Goal: Information Seeking & Learning: Understand process/instructions

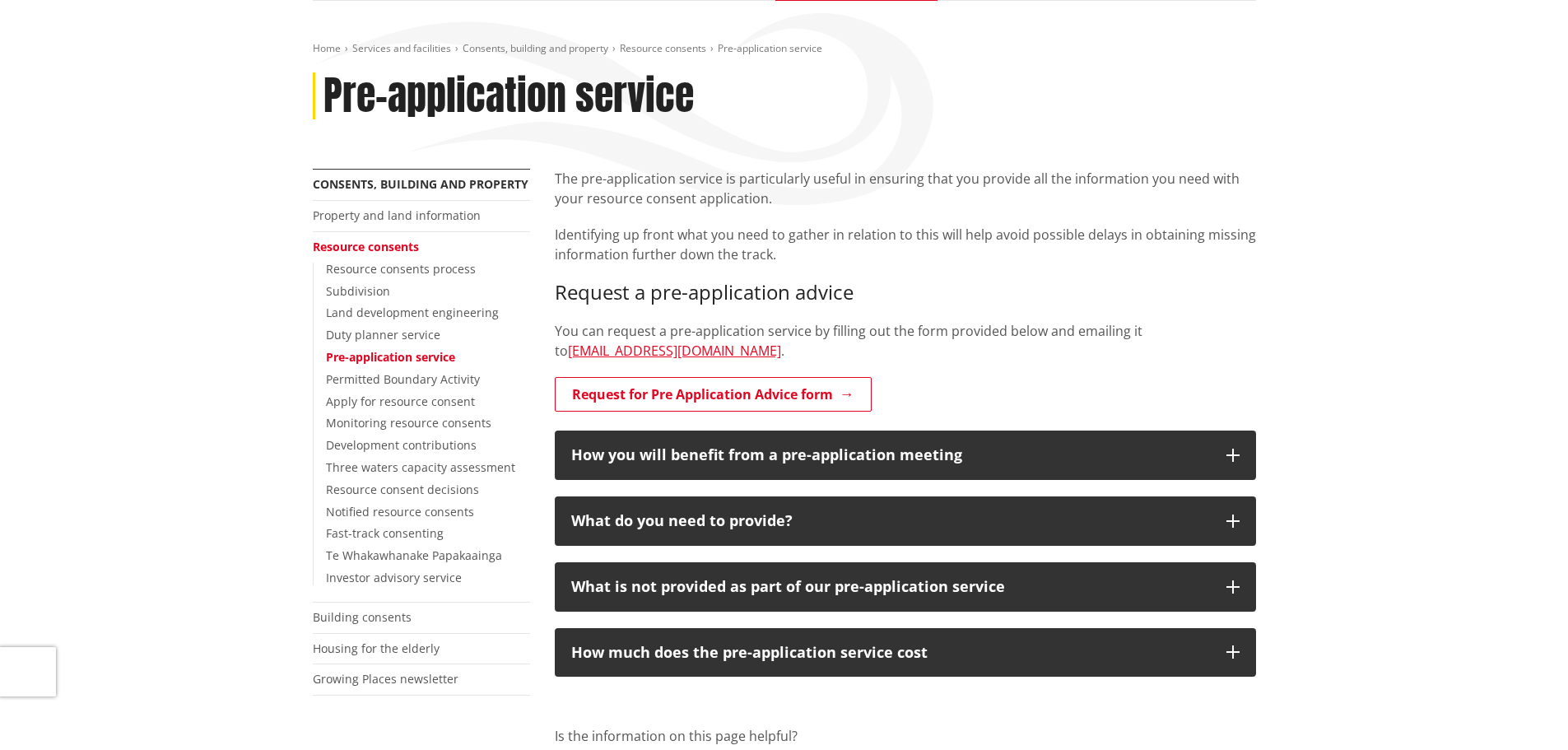
scroll to position [247, 0]
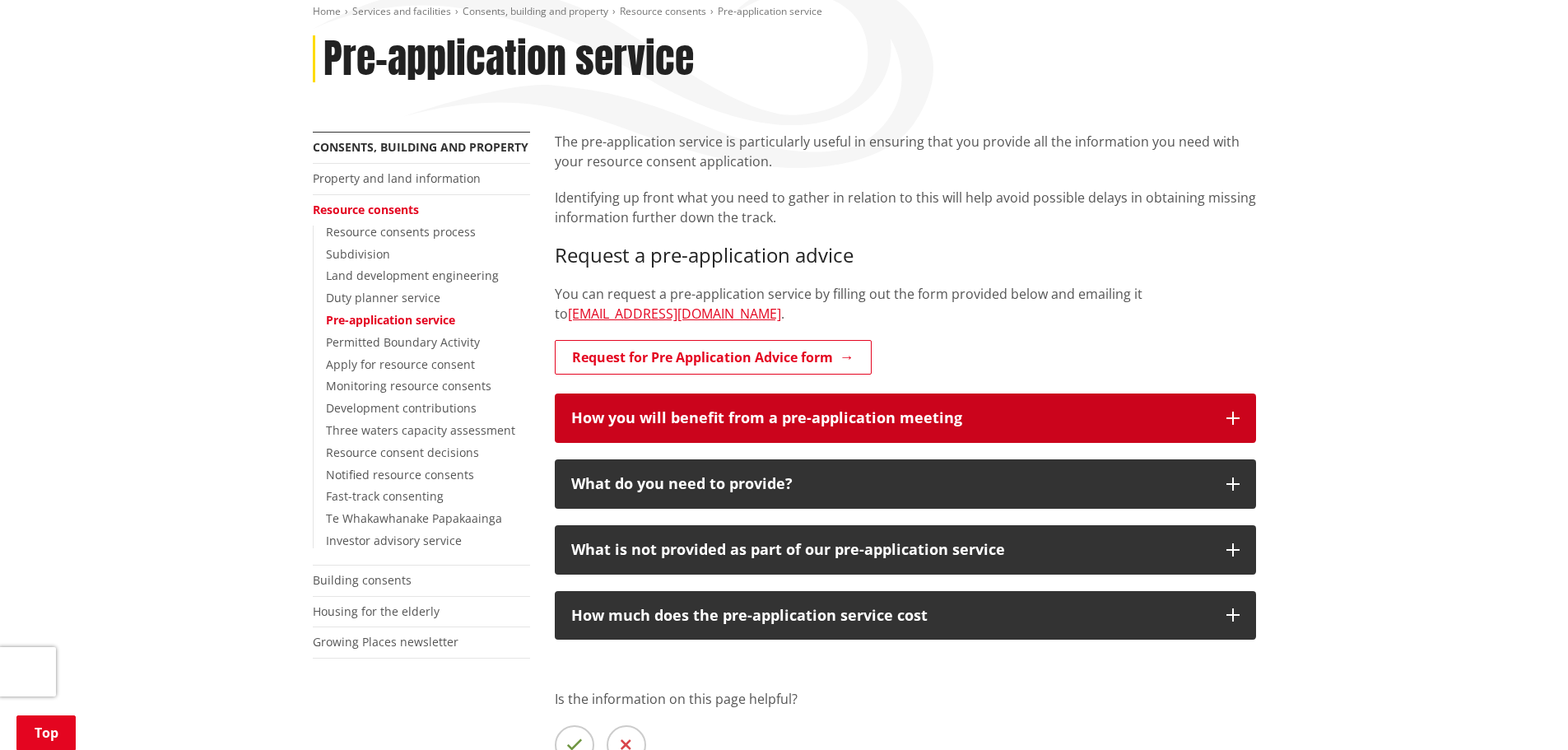
click at [968, 422] on h3 "How you will benefit from a pre-application meeting" at bounding box center [890, 418] width 639 height 17
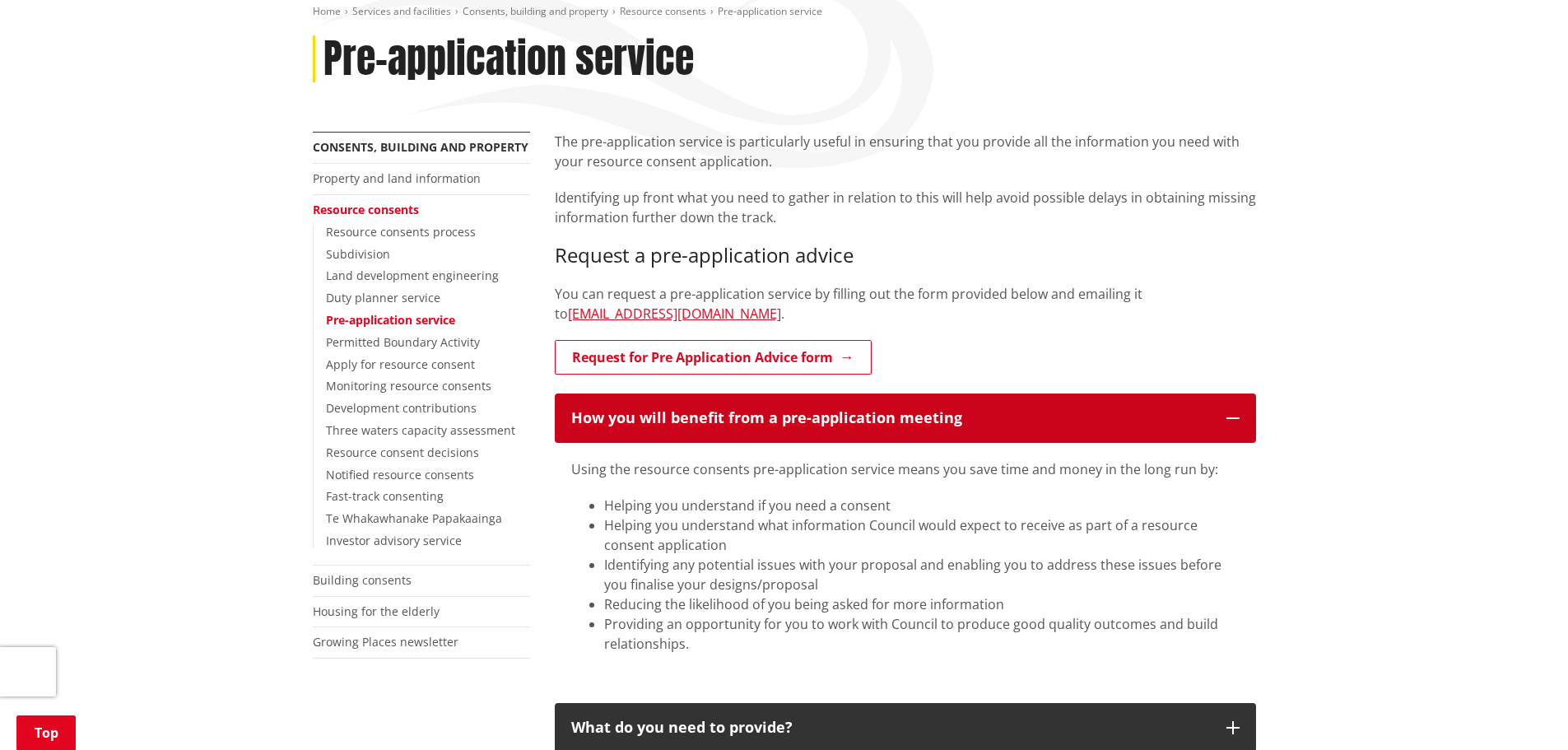
click at [971, 423] on h3 "How you will benefit from a pre-application meeting" at bounding box center [890, 418] width 639 height 17
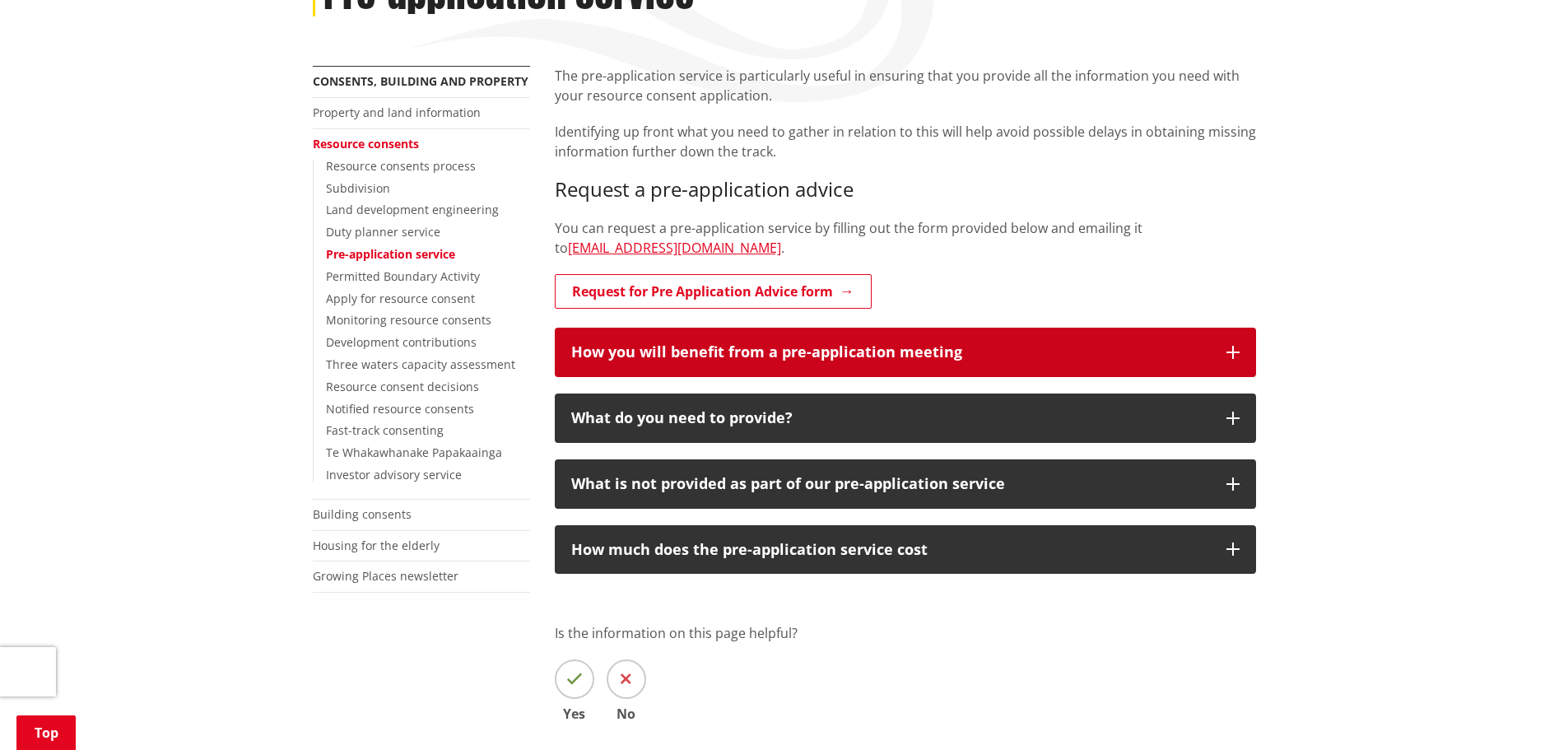
scroll to position [412, 0]
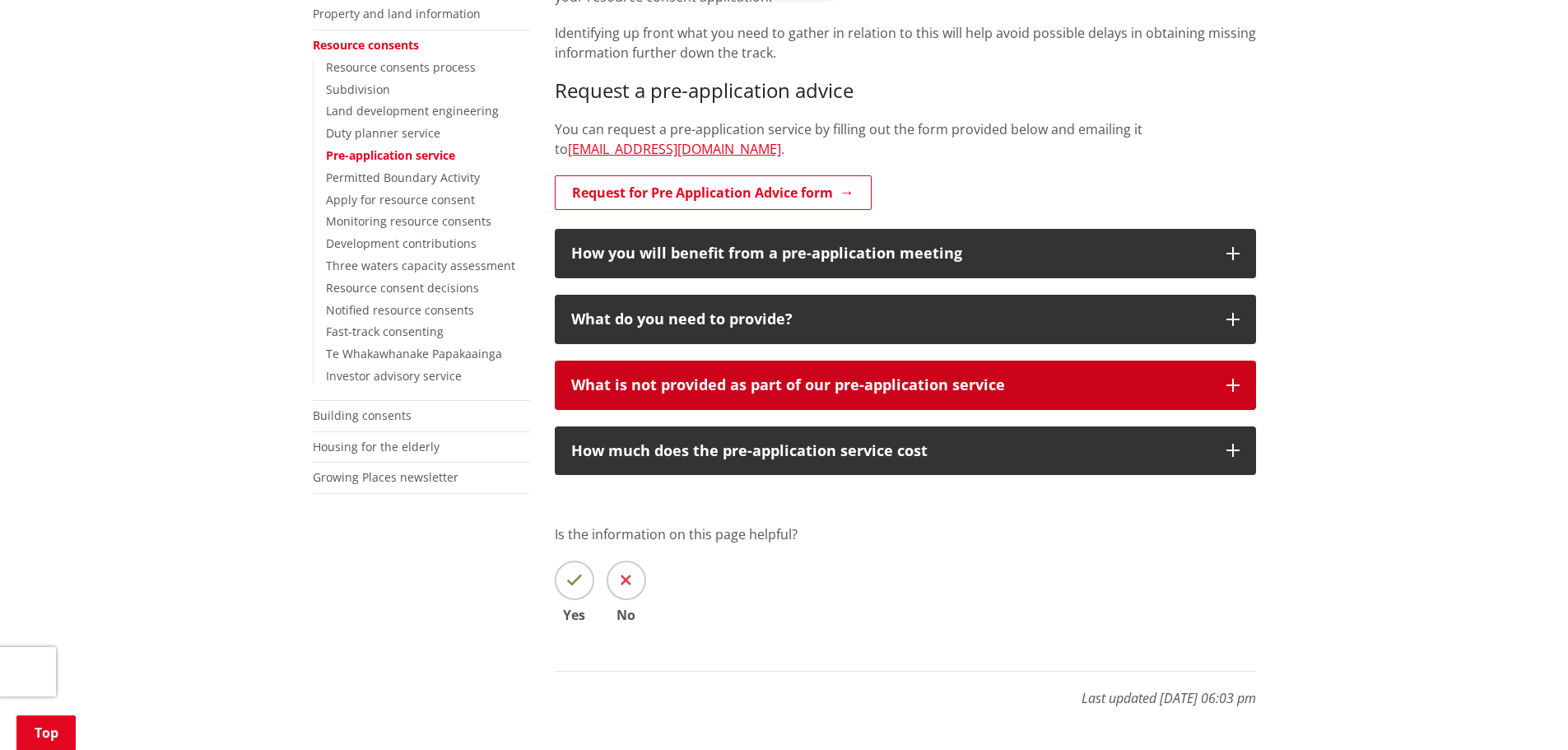
click at [1002, 385] on div "What is not provided as part of our pre-application service" at bounding box center [890, 385] width 639 height 17
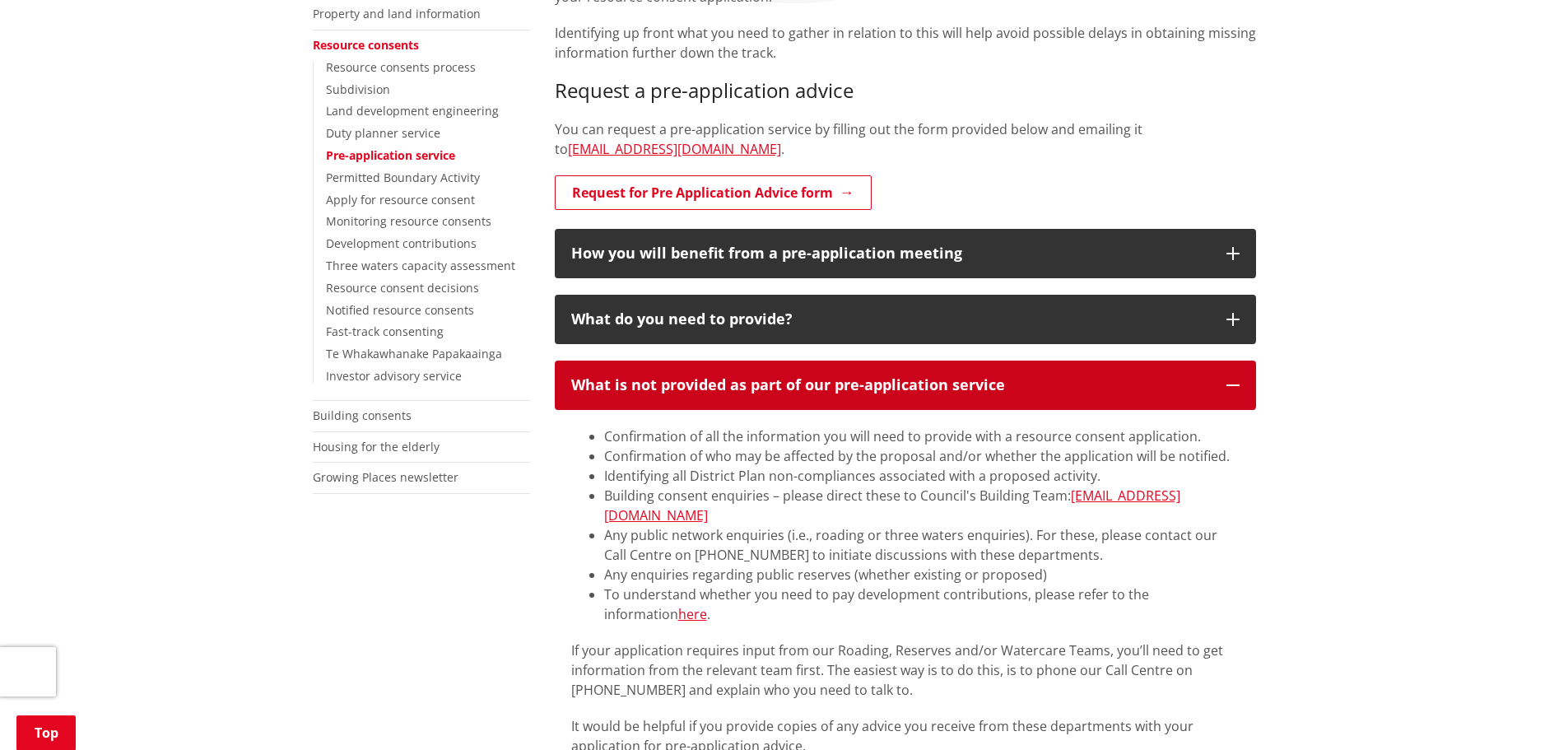
click at [1000, 389] on div "What is not provided as part of our pre-application service" at bounding box center [890, 385] width 639 height 17
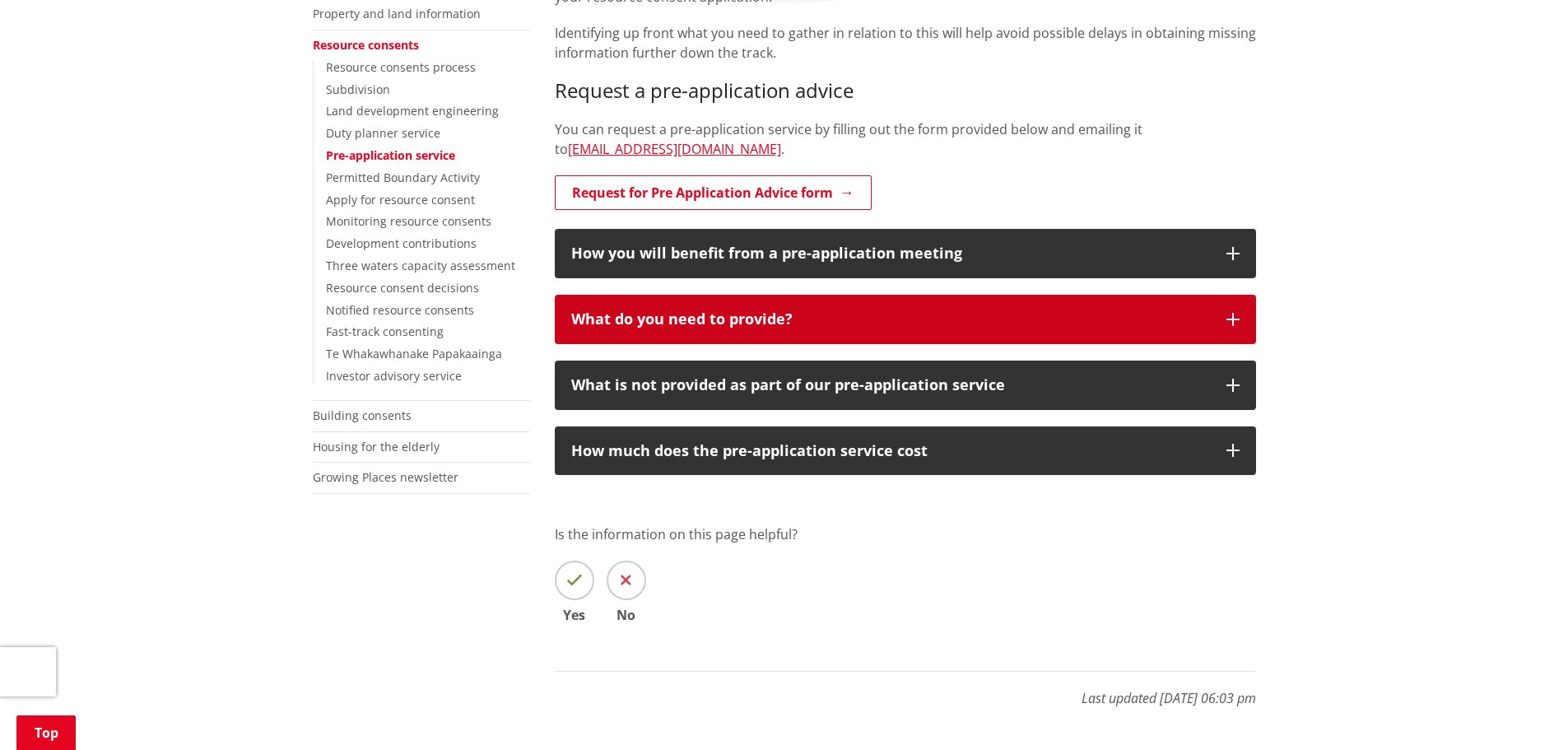
click at [1001, 330] on button "What do you need to provide?" at bounding box center [906, 320] width 702 height 50
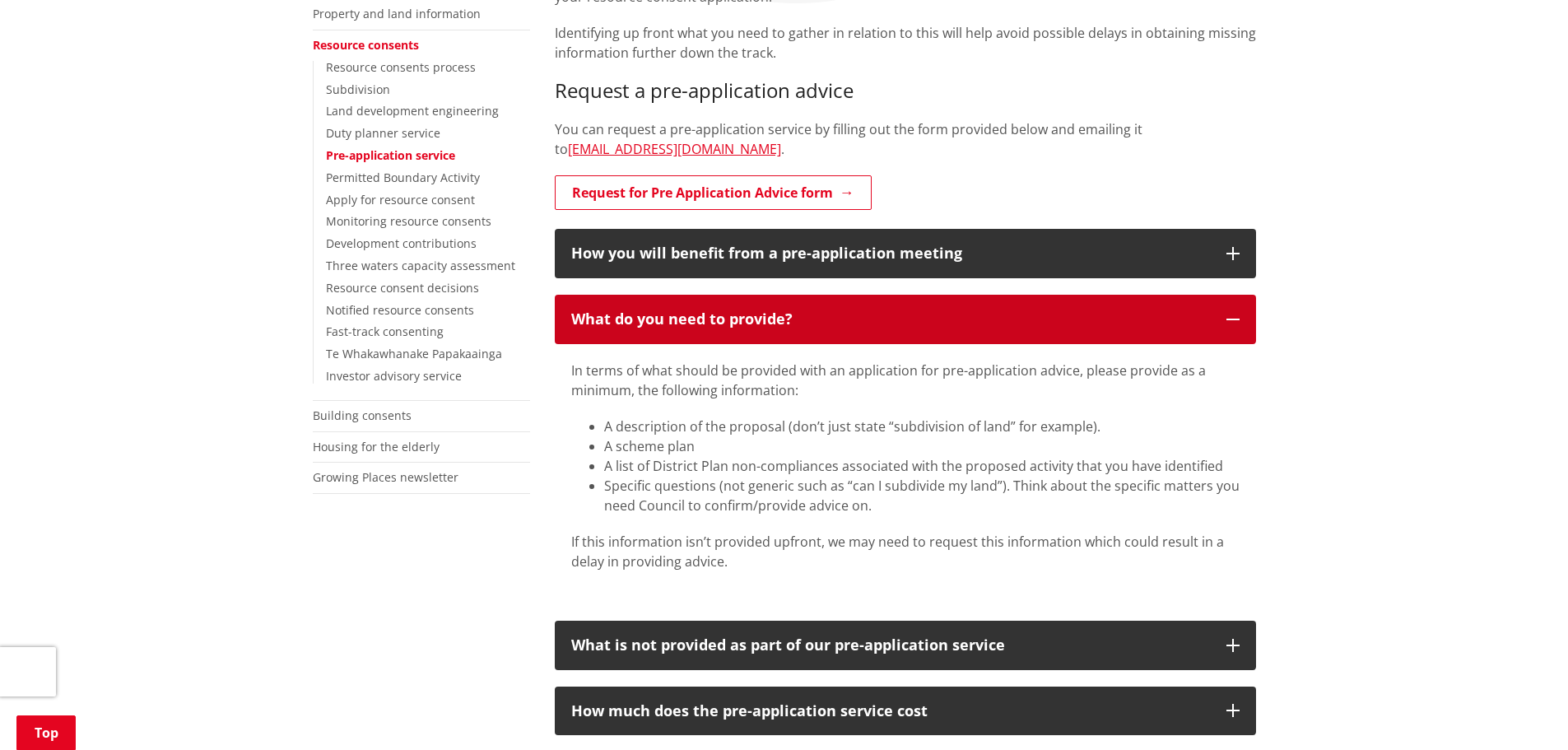
click at [1002, 328] on button "What do you need to provide?" at bounding box center [906, 320] width 702 height 50
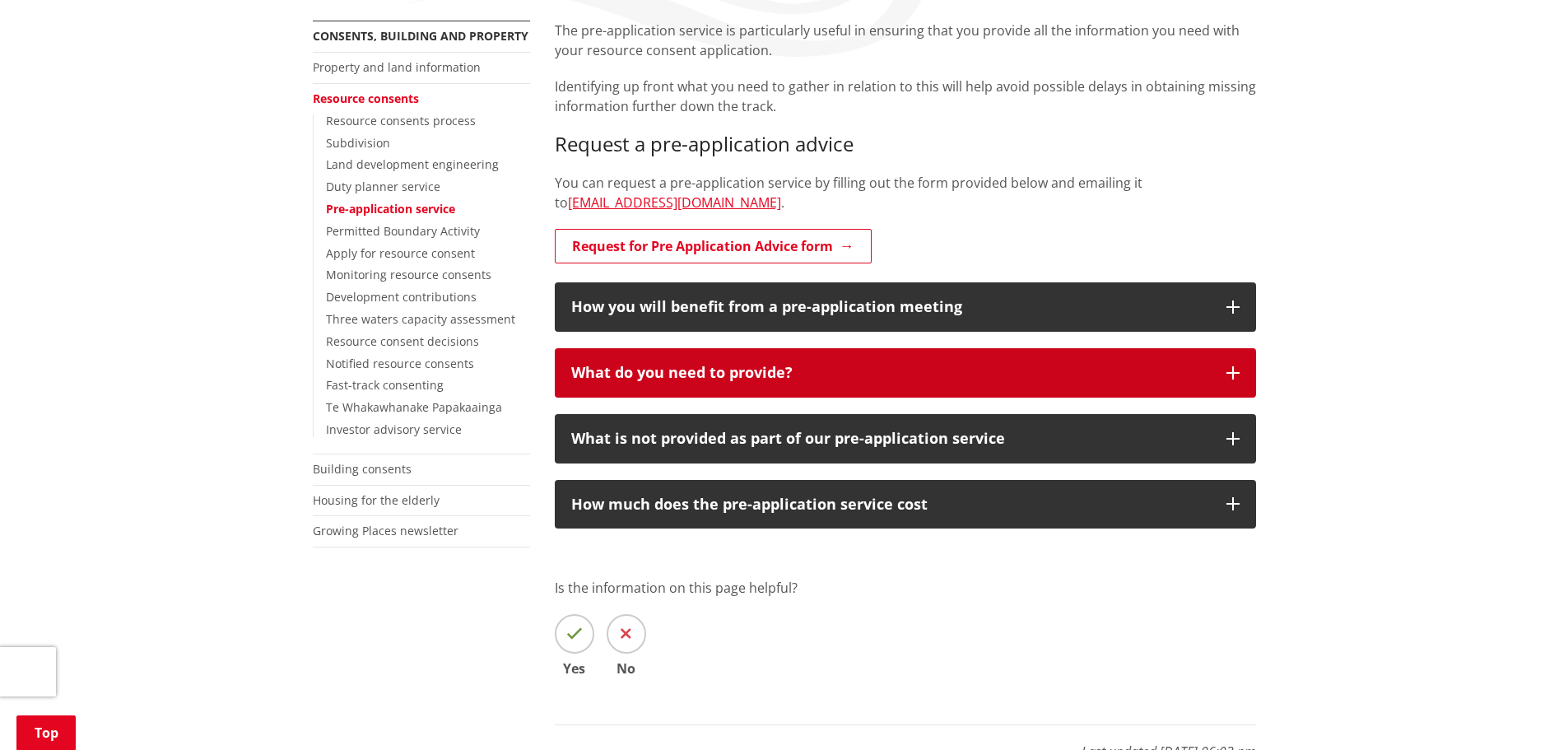
scroll to position [329, 0]
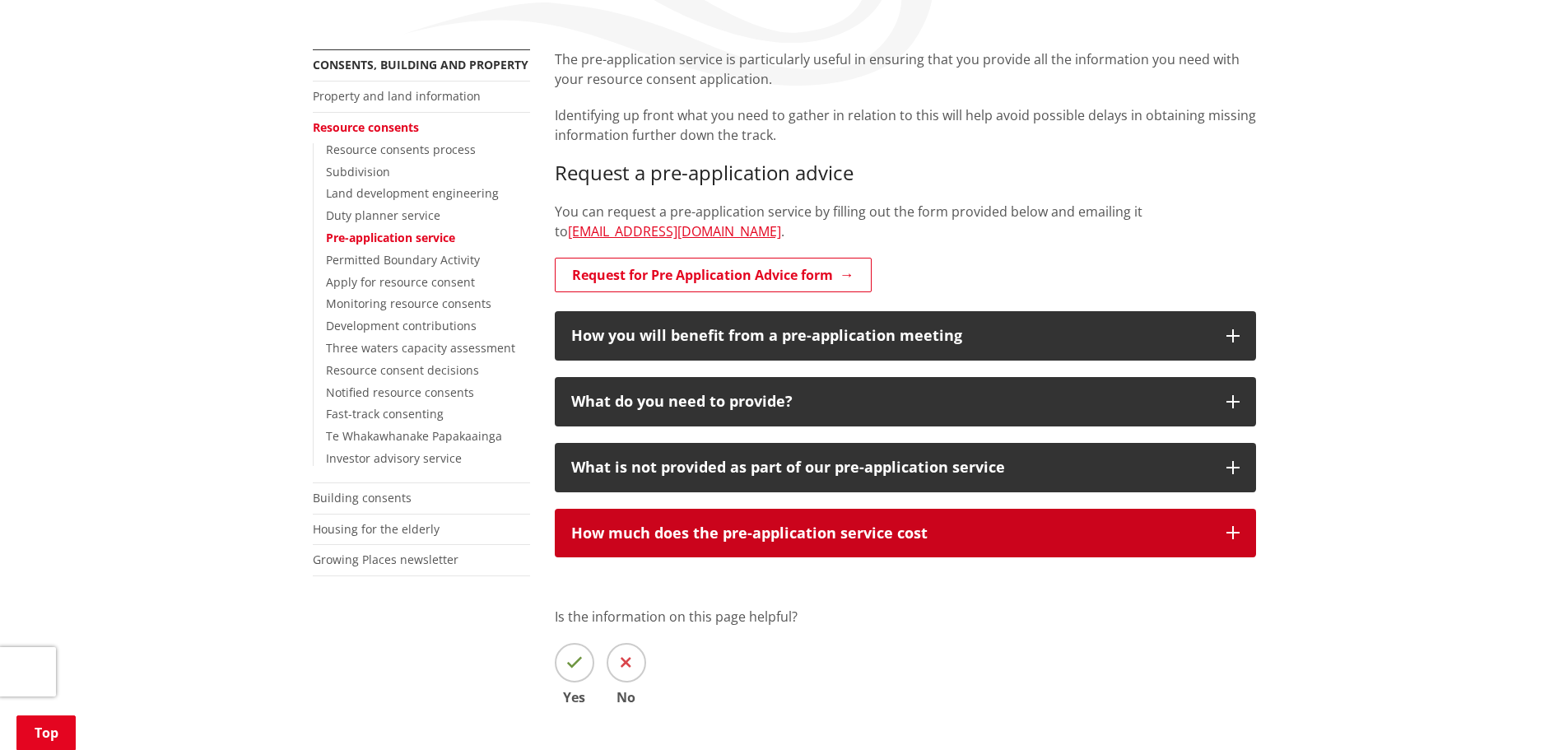
click at [1022, 532] on div "How much does the pre-application service cost" at bounding box center [890, 534] width 639 height 17
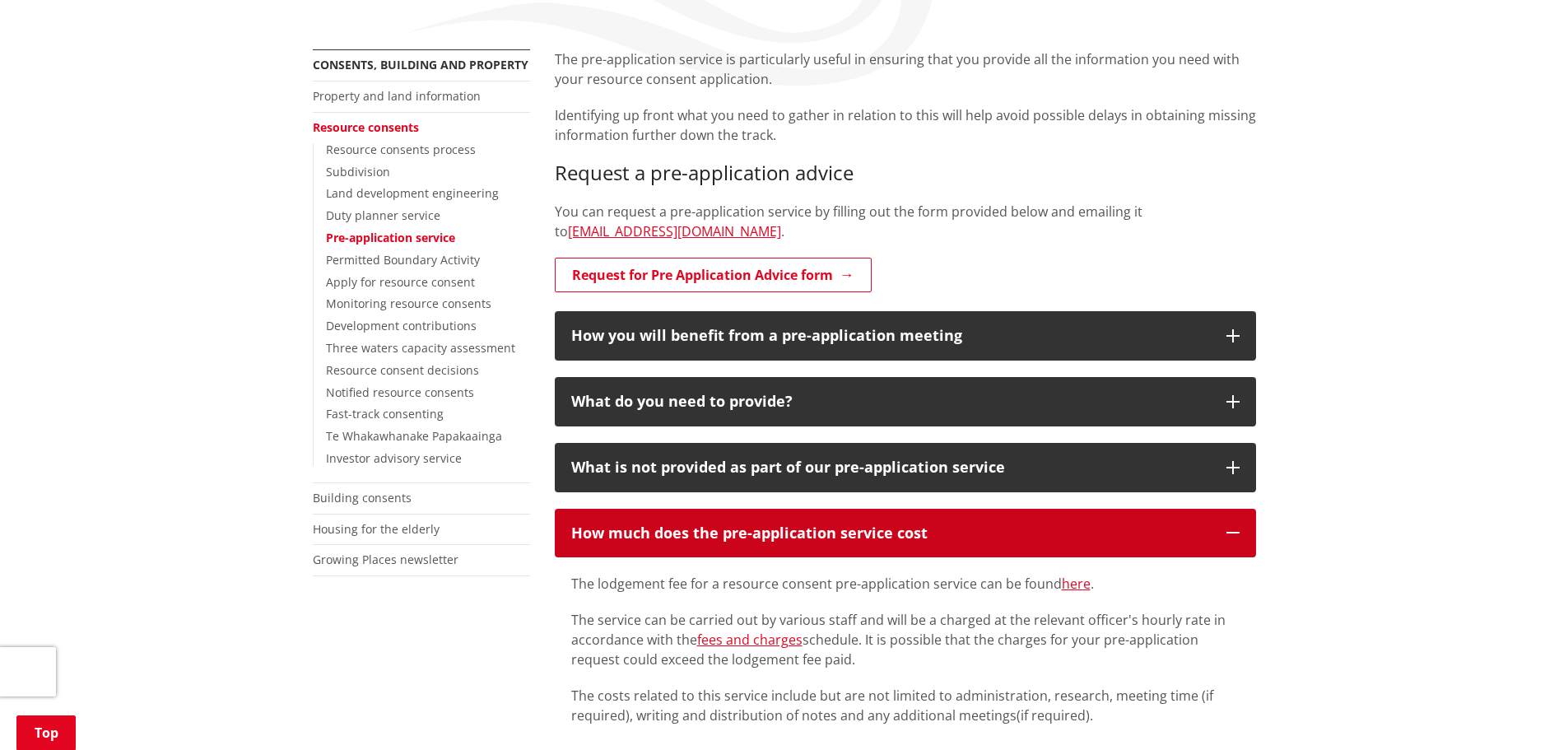
click at [1022, 532] on div "How much does the pre-application service cost" at bounding box center [890, 534] width 639 height 17
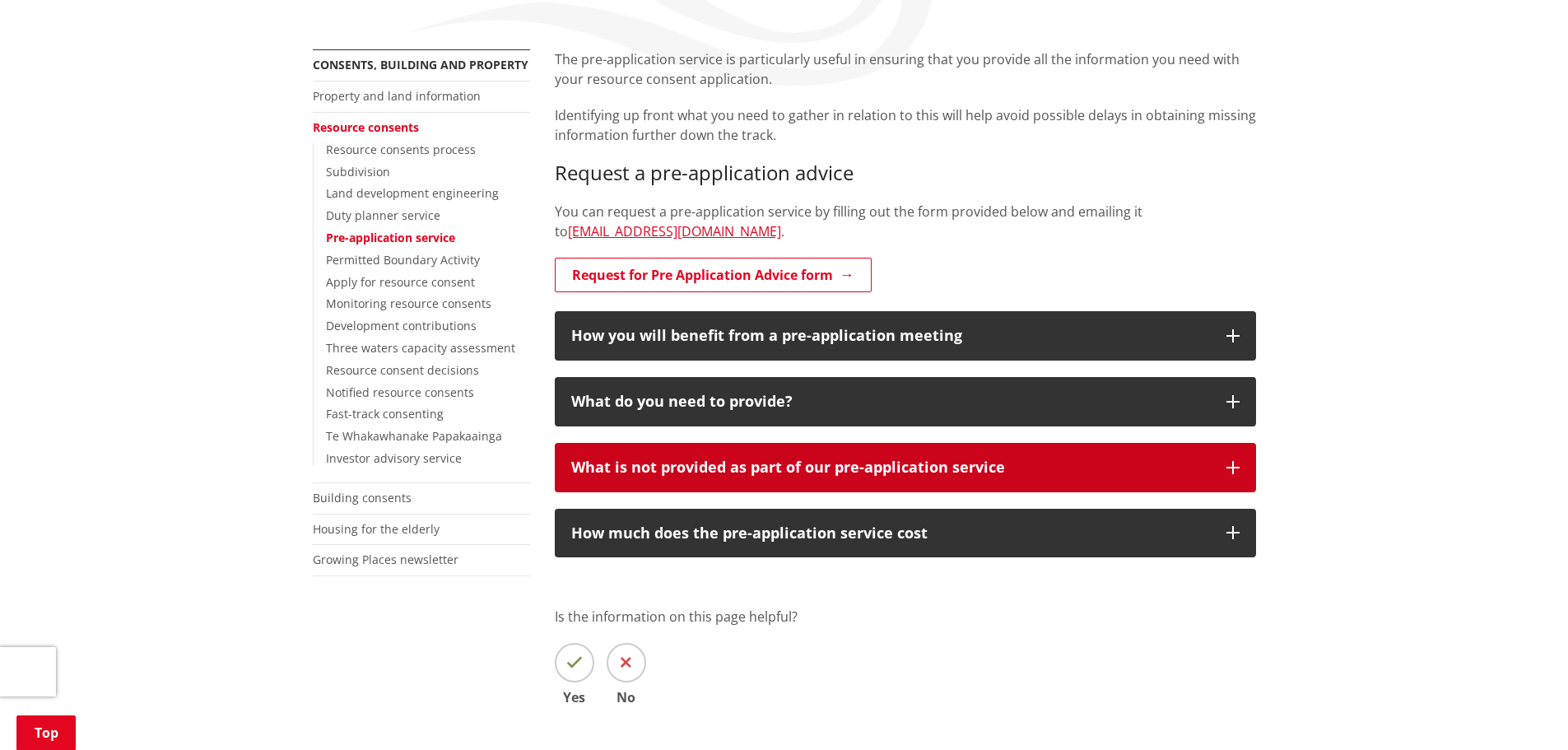
click at [1023, 469] on div "What is not provided as part of our pre-application service" at bounding box center [890, 468] width 639 height 17
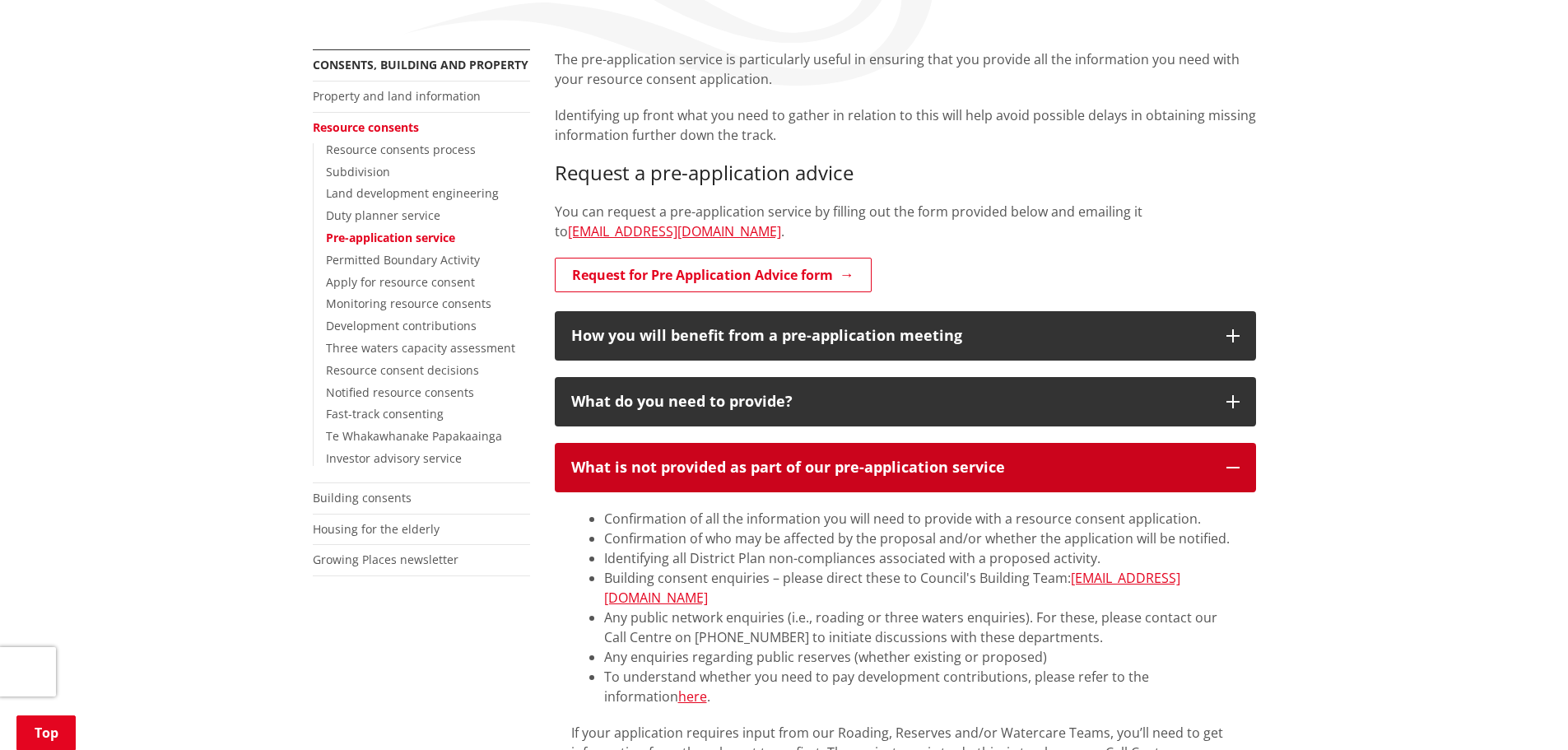
click at [1027, 472] on div "What is not provided as part of our pre-application service" at bounding box center [890, 468] width 639 height 17
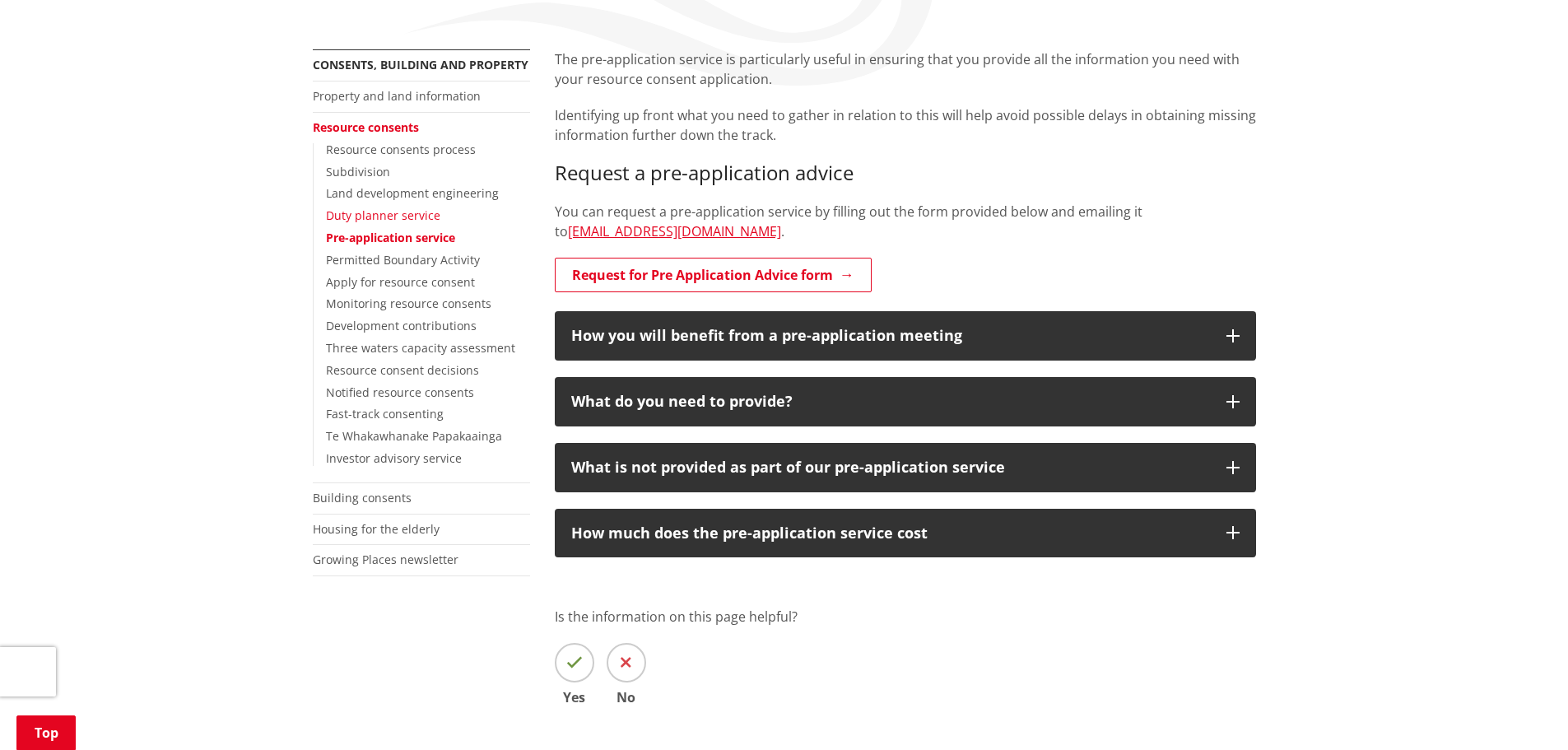
click at [409, 215] on link "Duty planner service" at bounding box center [383, 215] width 115 height 16
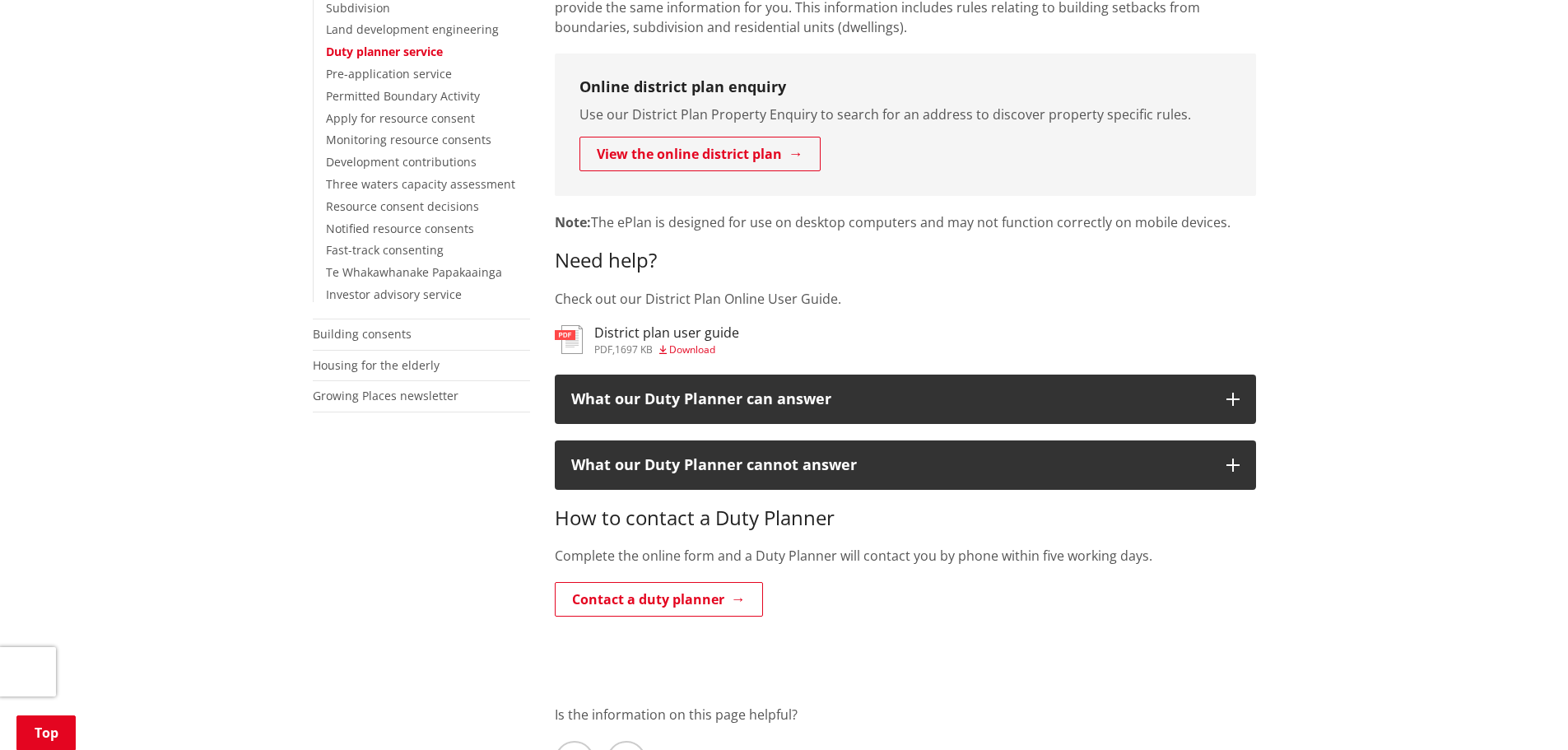
scroll to position [494, 0]
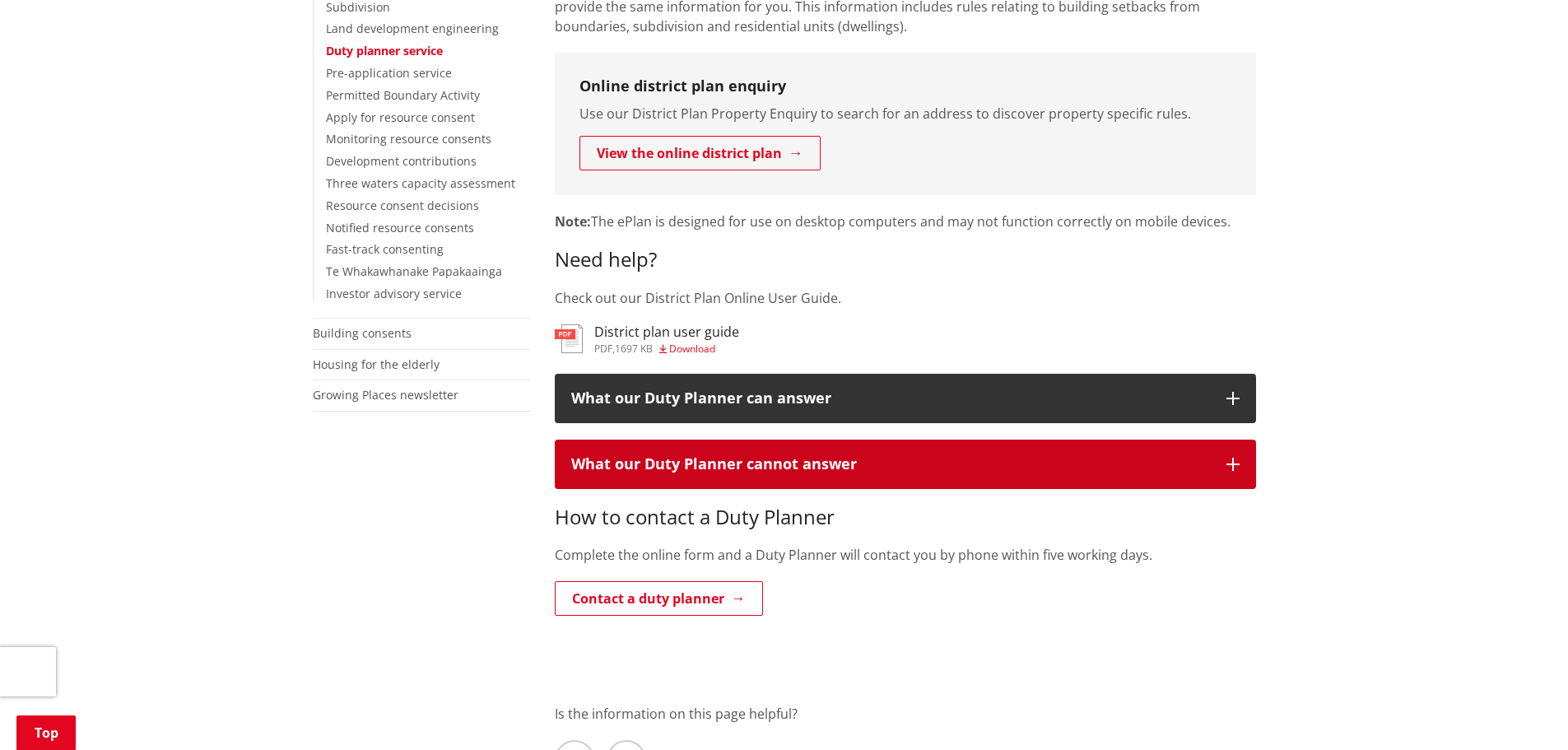
click at [810, 470] on div "What our Duty Planner cannot answer" at bounding box center [890, 464] width 639 height 17
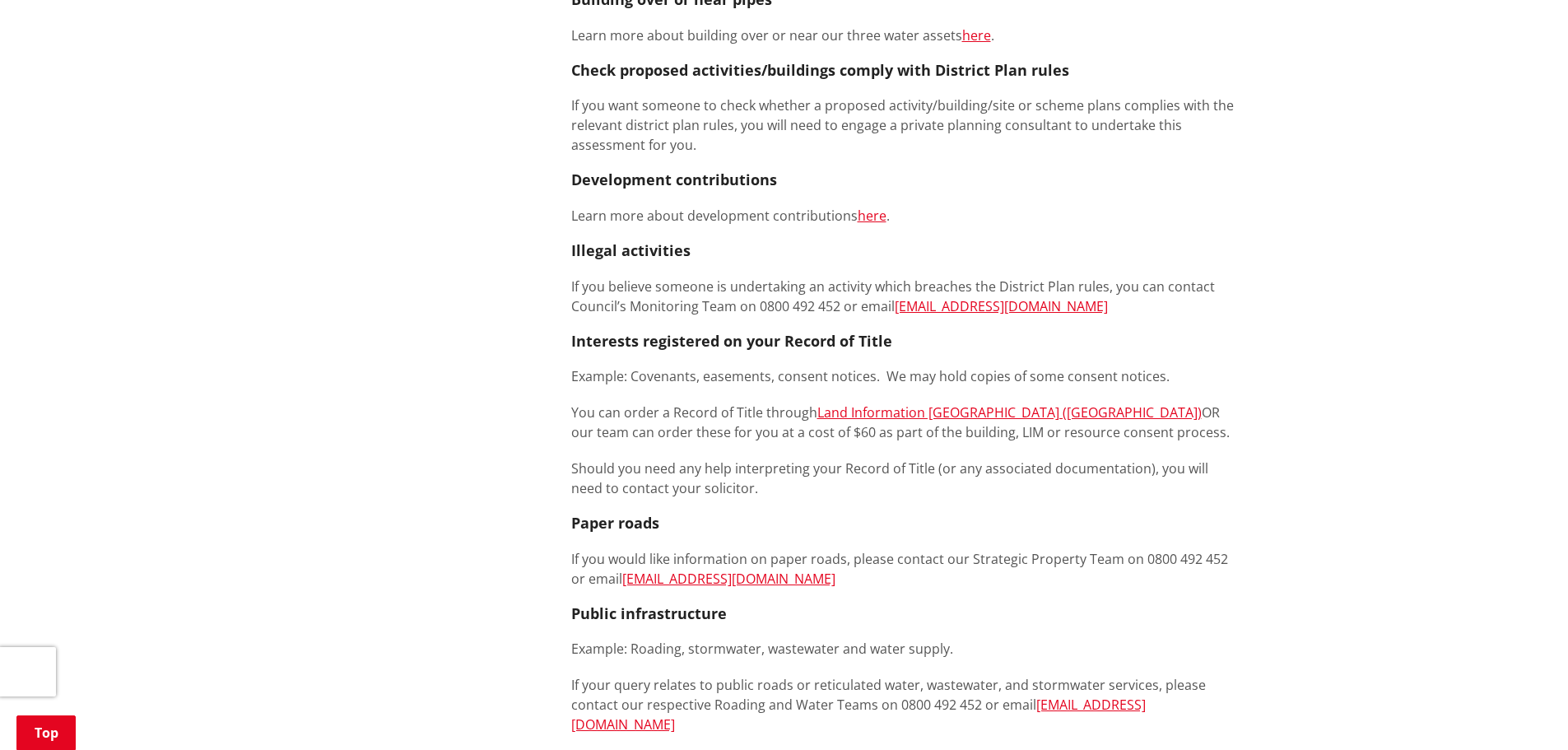
scroll to position [1400, 0]
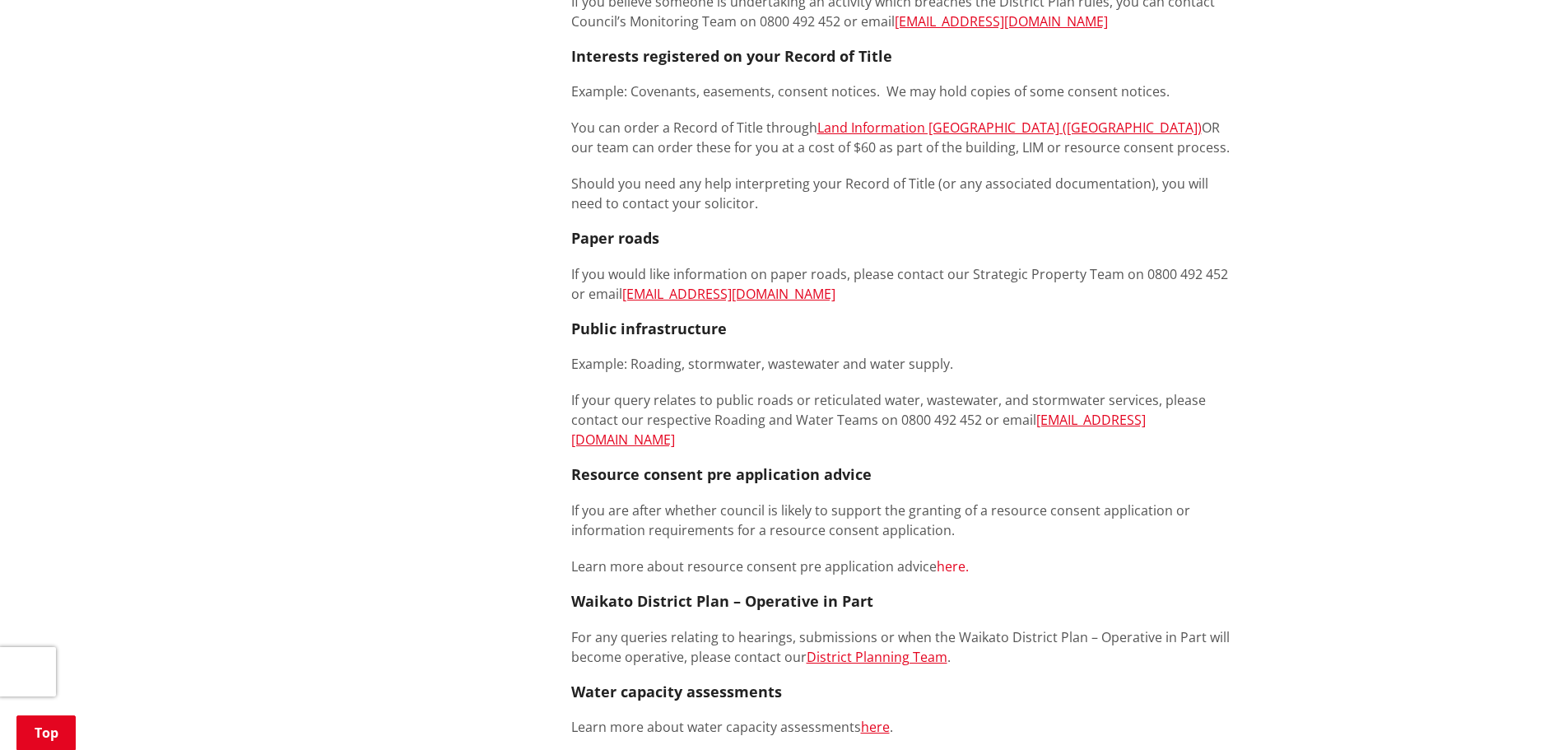
click at [947, 558] on link "here." at bounding box center [953, 566] width 32 height 18
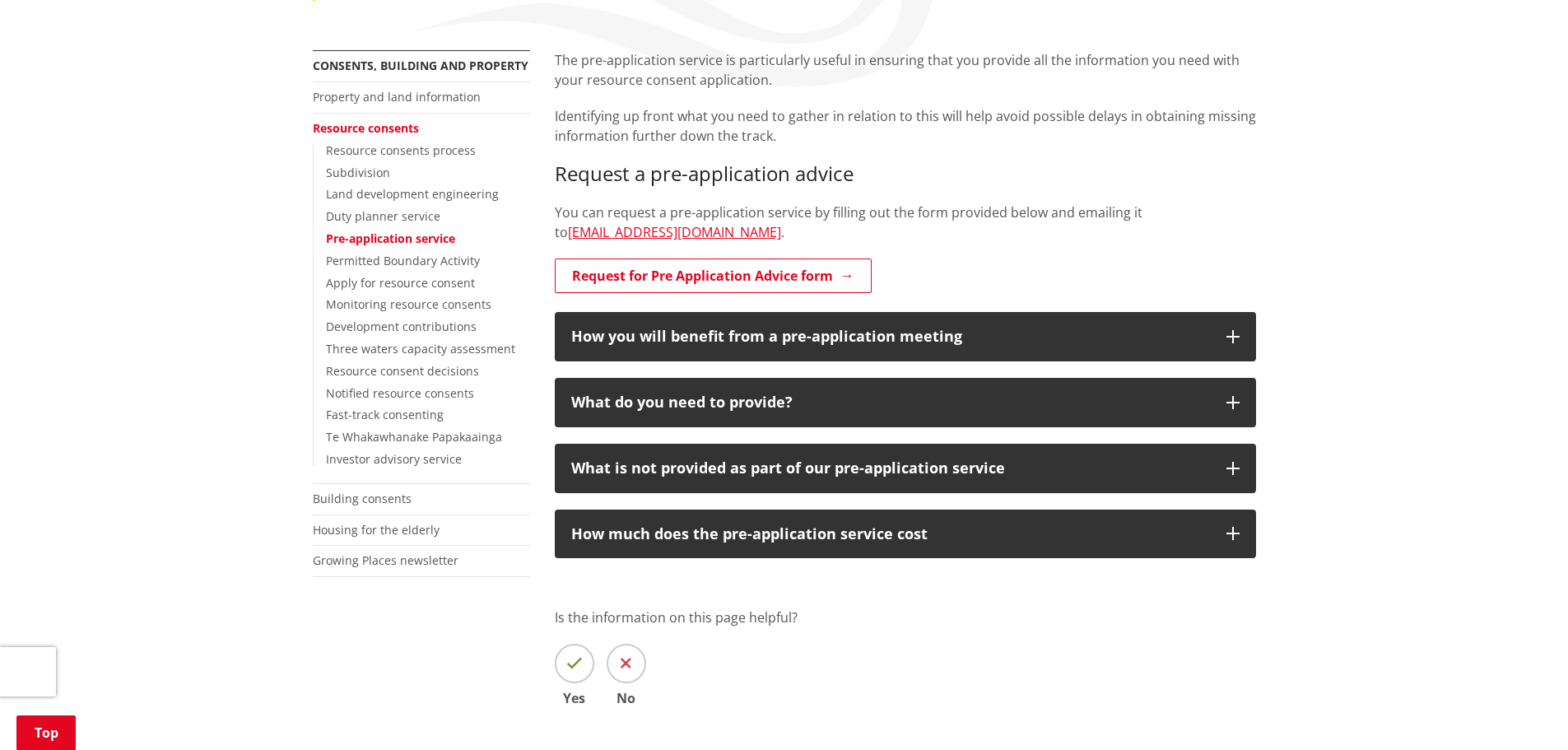
scroll to position [329, 0]
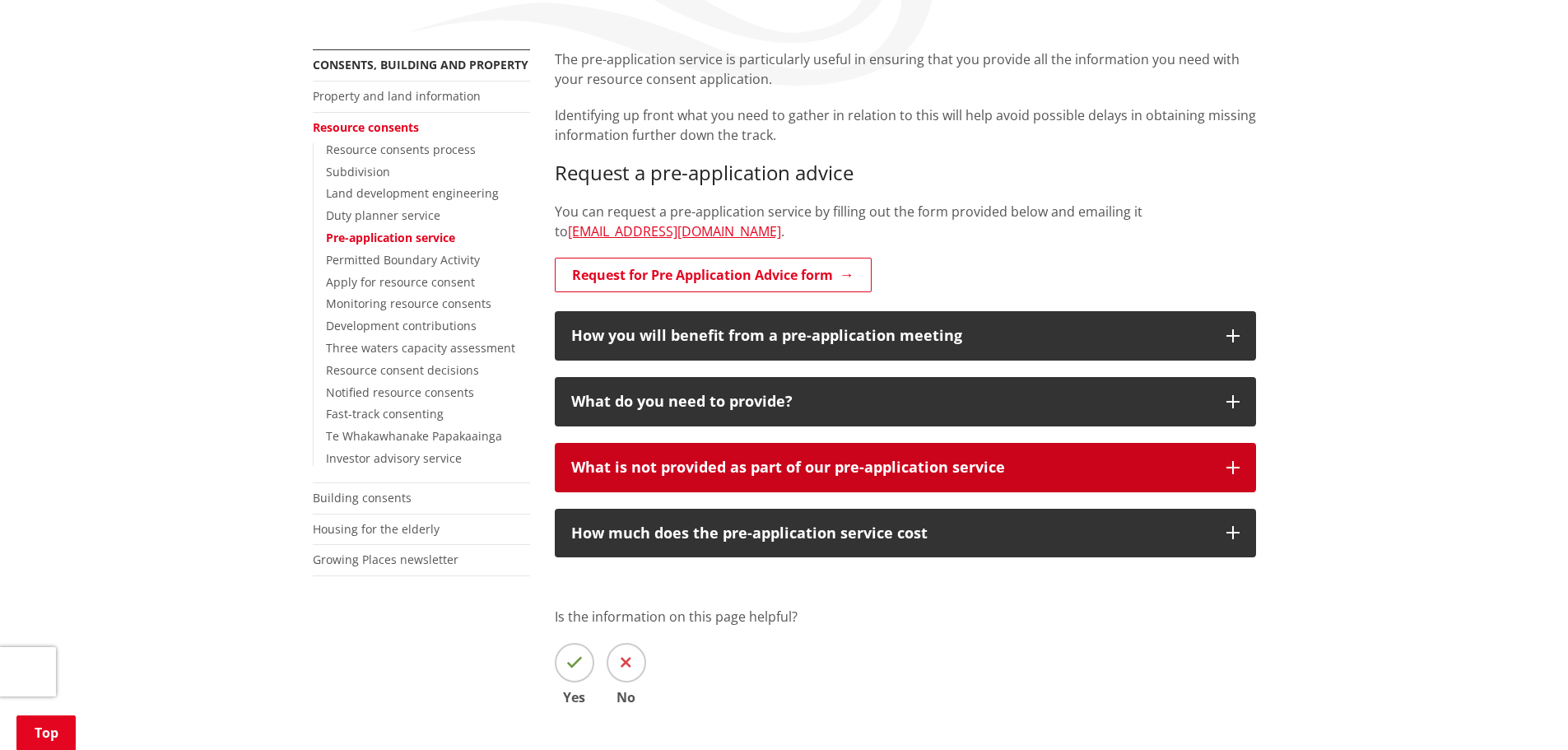
click at [696, 460] on div "What is not provided as part of our pre-application service" at bounding box center [890, 468] width 639 height 17
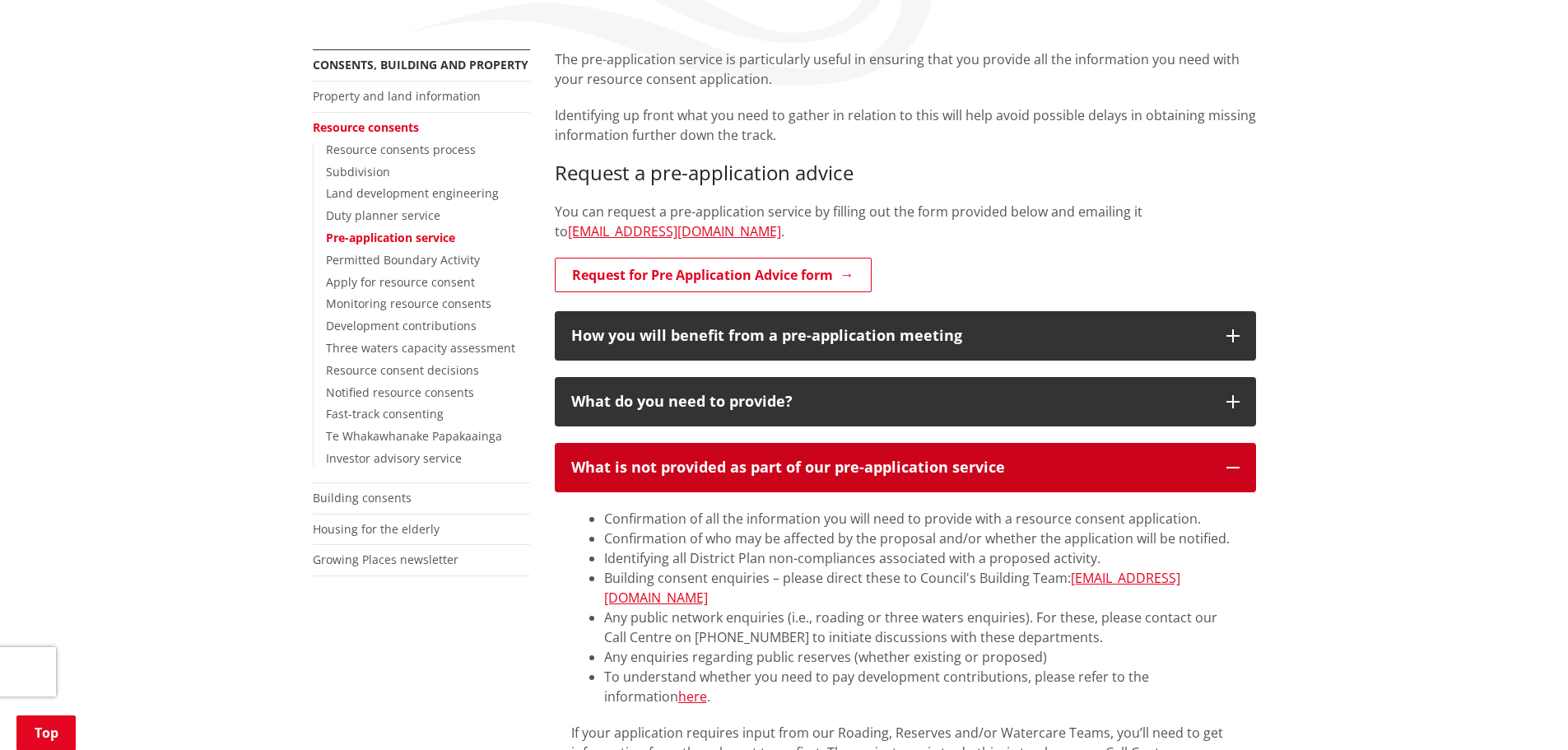
click at [707, 462] on div "What is not provided as part of our pre-application service" at bounding box center [890, 468] width 639 height 17
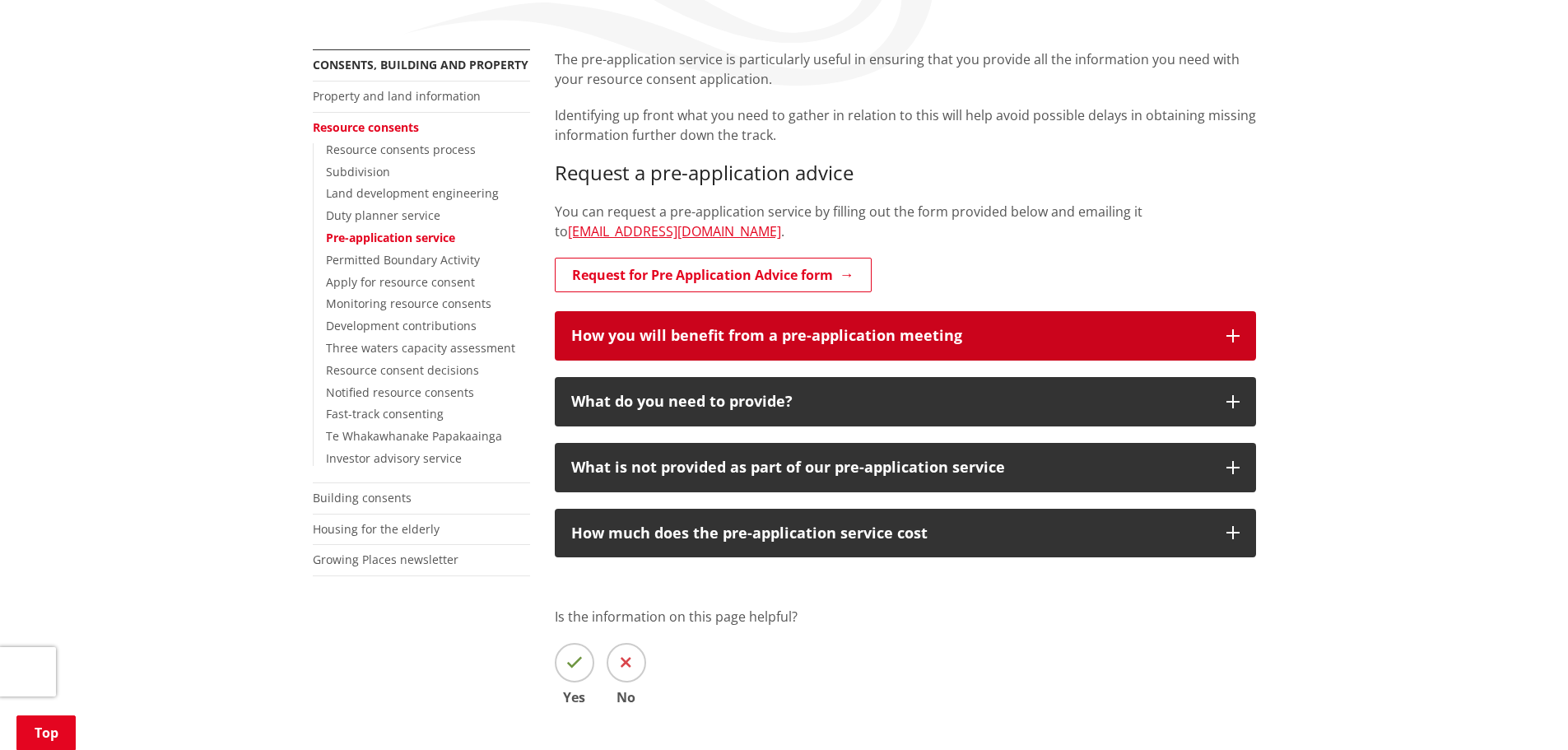
click at [1040, 339] on h3 "How you will benefit from a pre-application meeting" at bounding box center [890, 336] width 639 height 17
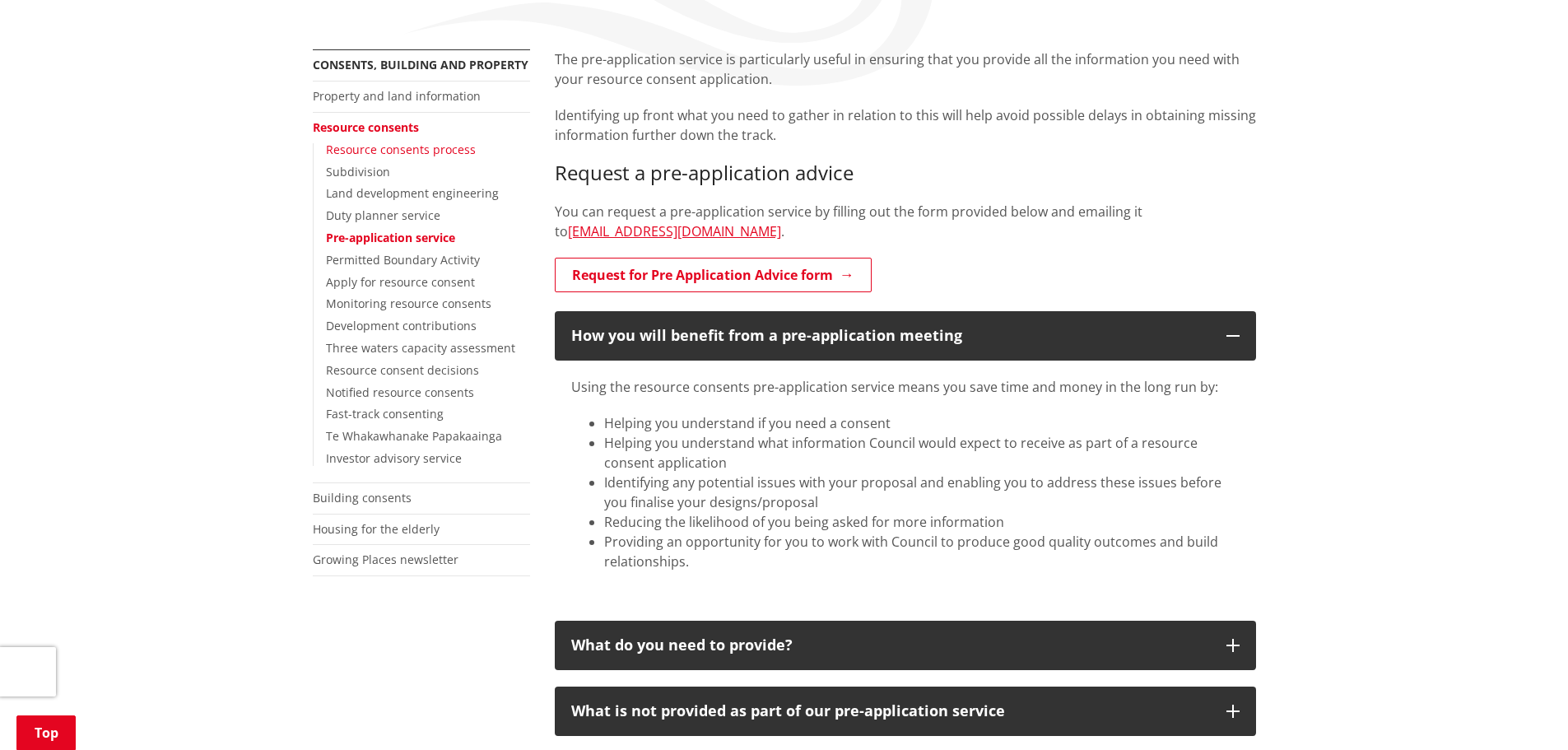
click at [399, 146] on link "Resource consents process" at bounding box center [401, 150] width 150 height 16
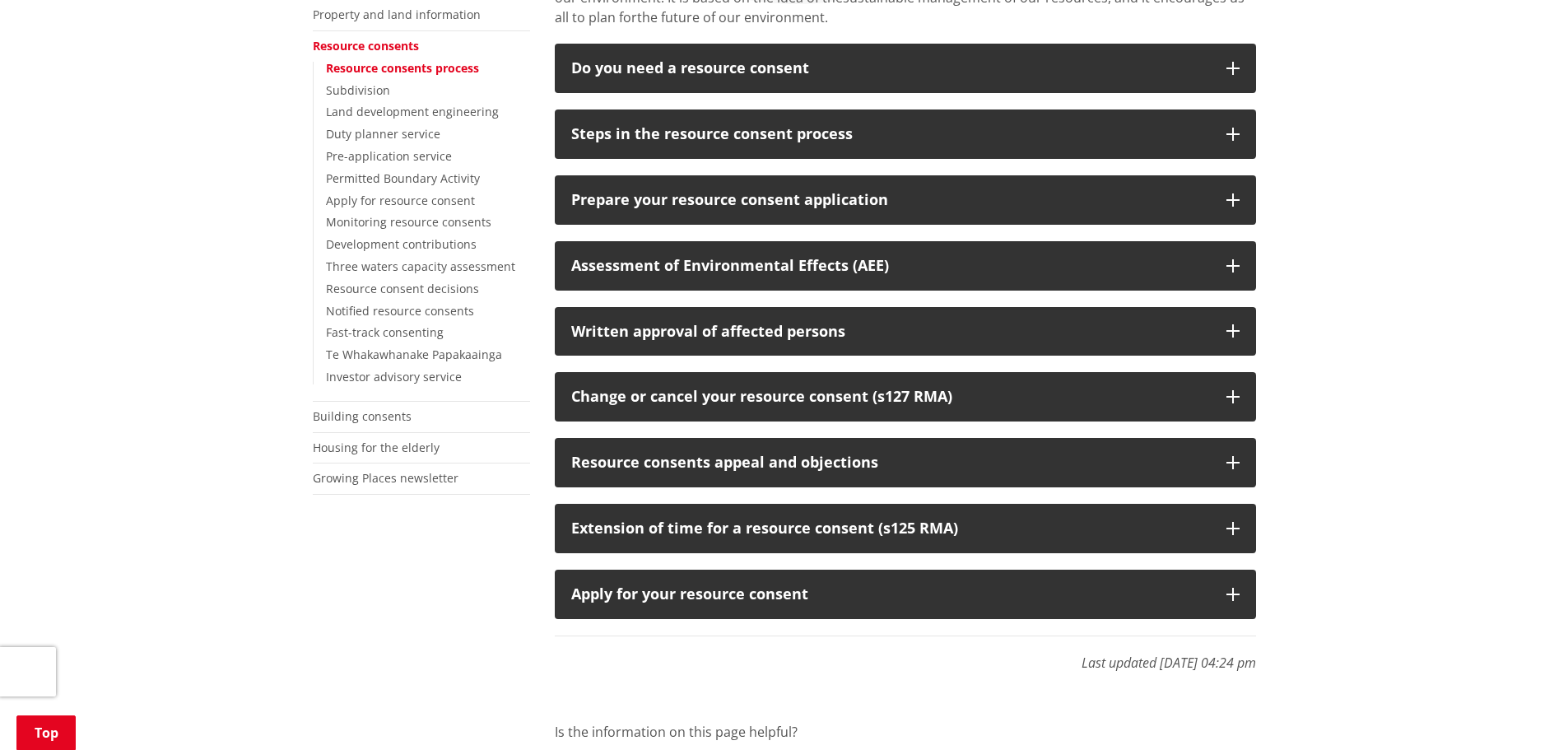
scroll to position [412, 0]
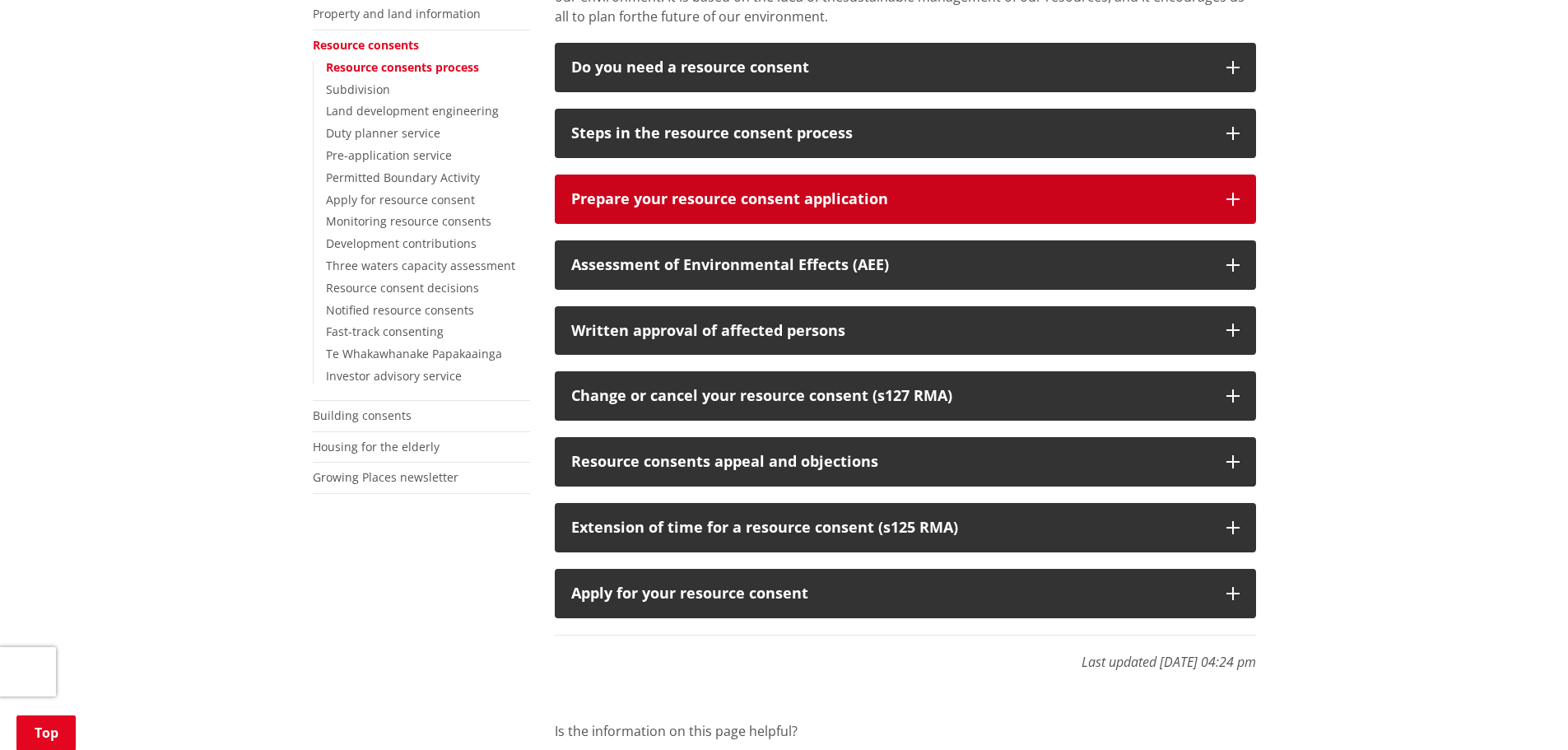
click at [918, 205] on div "Prepare your resource consent application" at bounding box center [890, 199] width 639 height 17
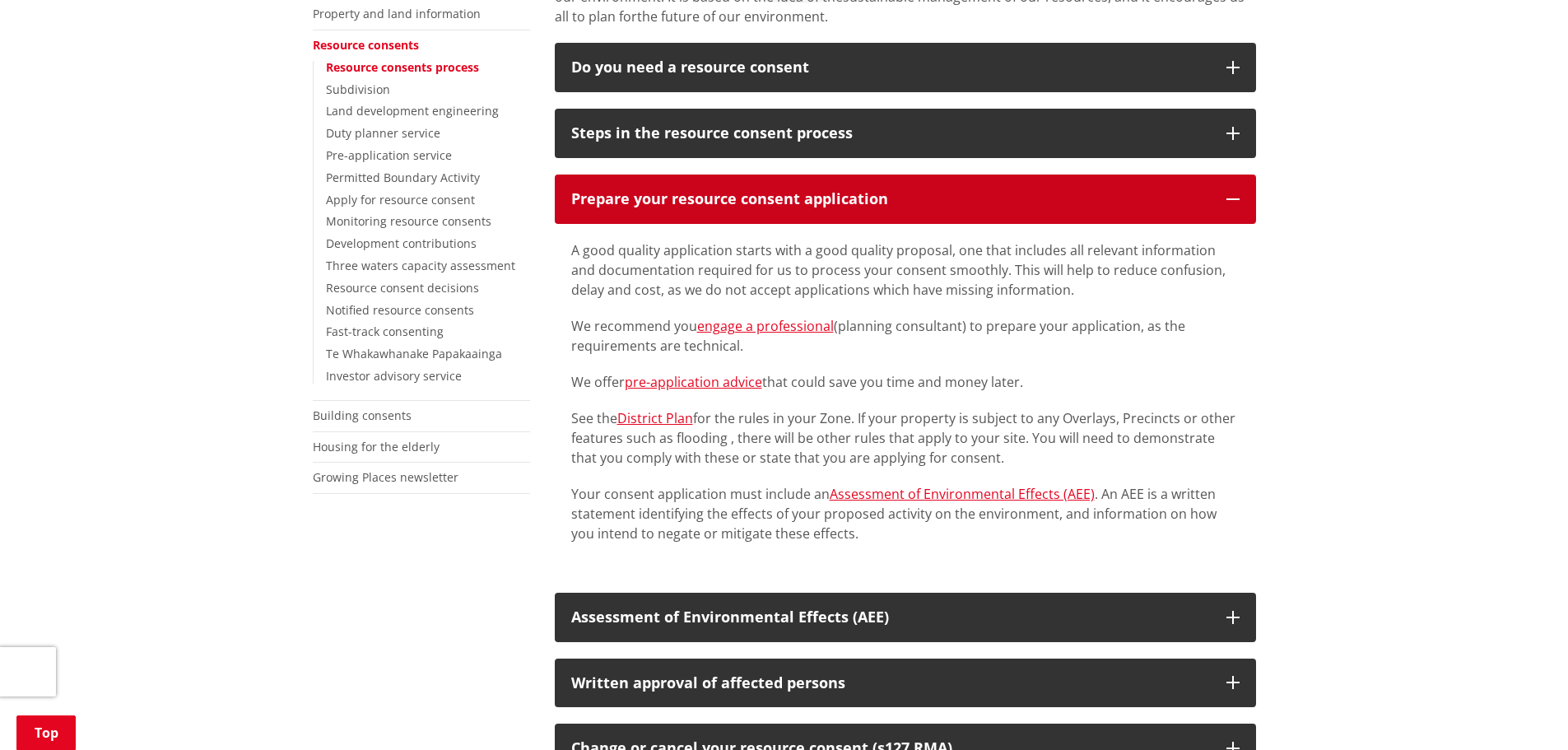
click at [919, 205] on div "Prepare your resource consent application" at bounding box center [890, 199] width 639 height 17
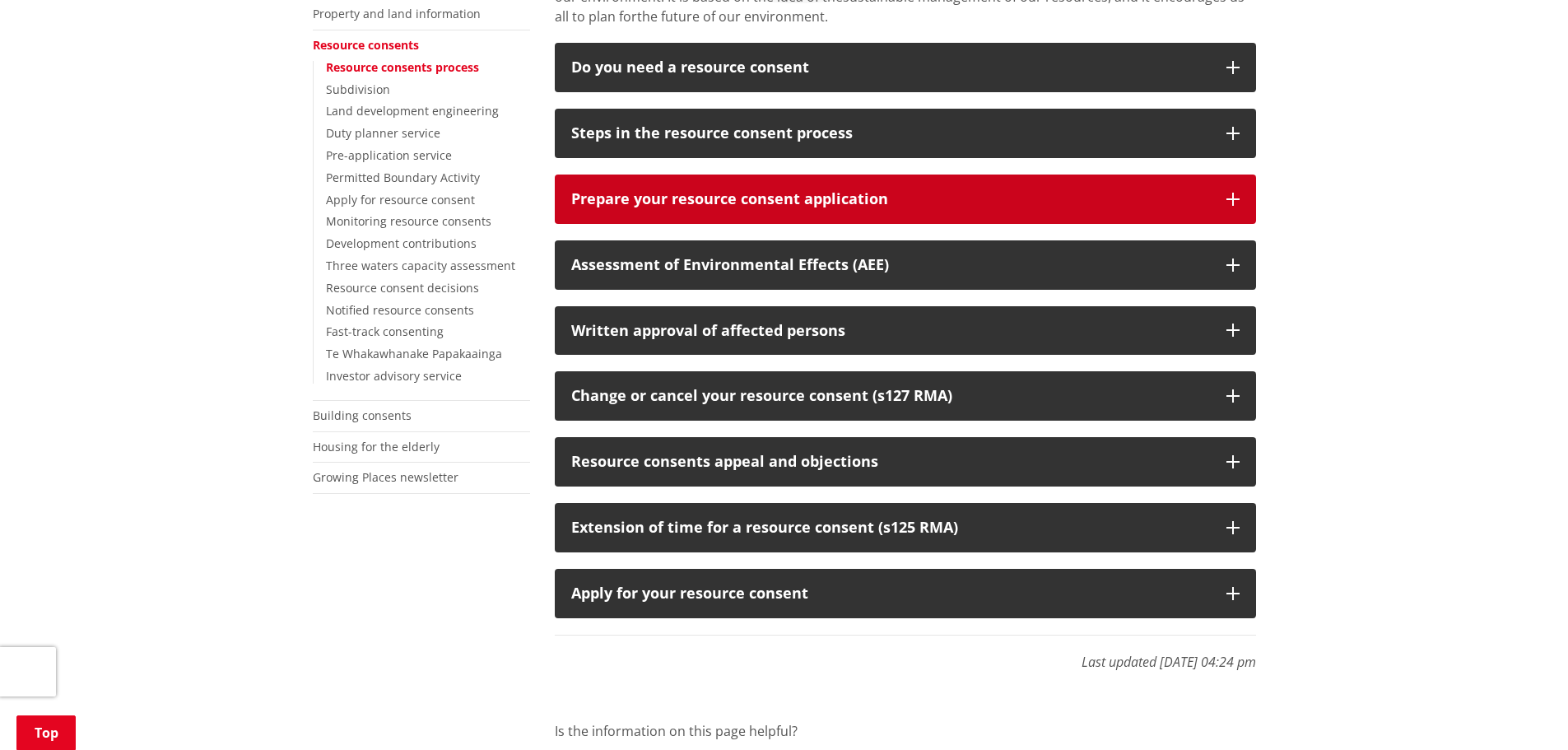
click at [919, 205] on div "Prepare your resource consent application" at bounding box center [890, 199] width 639 height 17
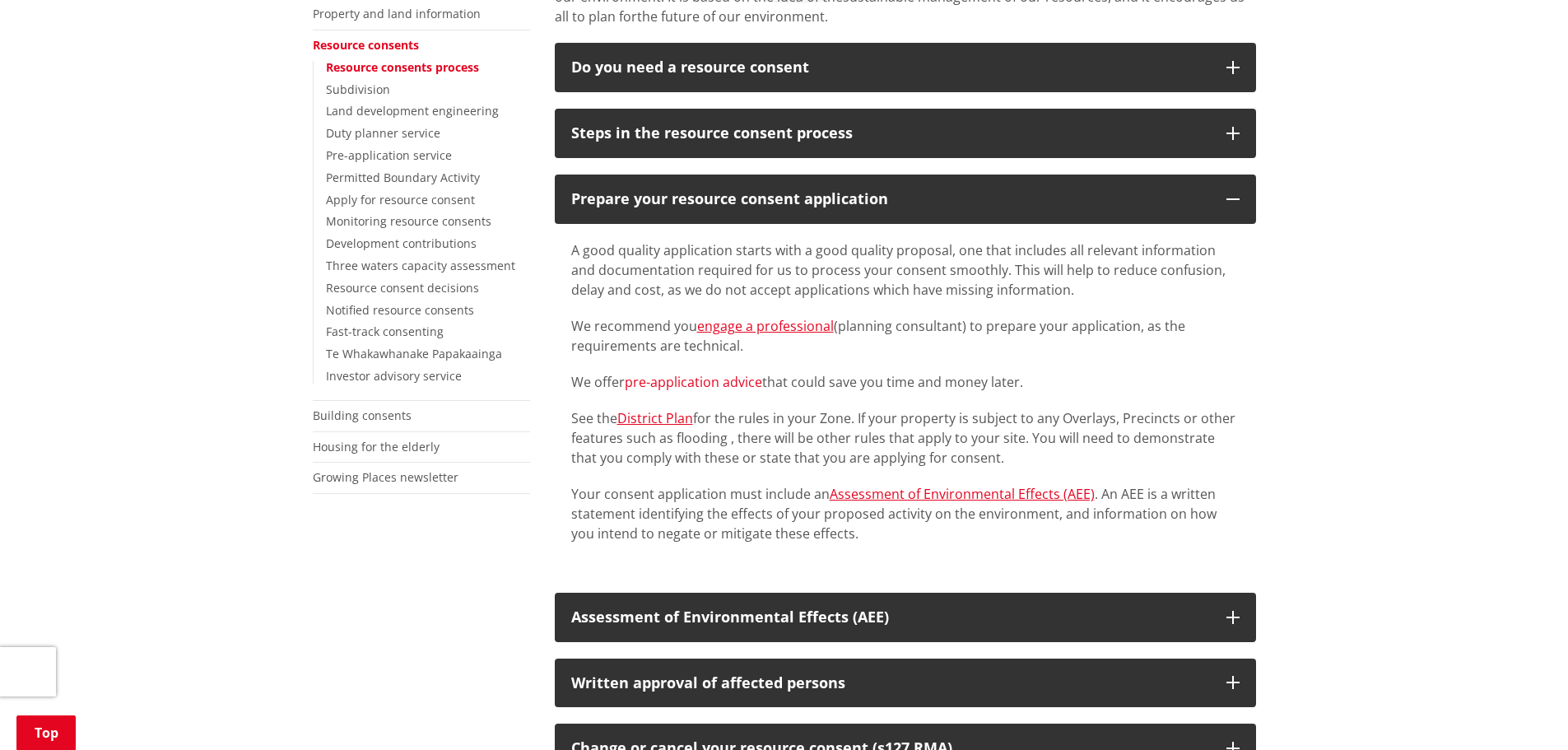
click at [692, 385] on link "pre-application advice" at bounding box center [694, 382] width 138 height 18
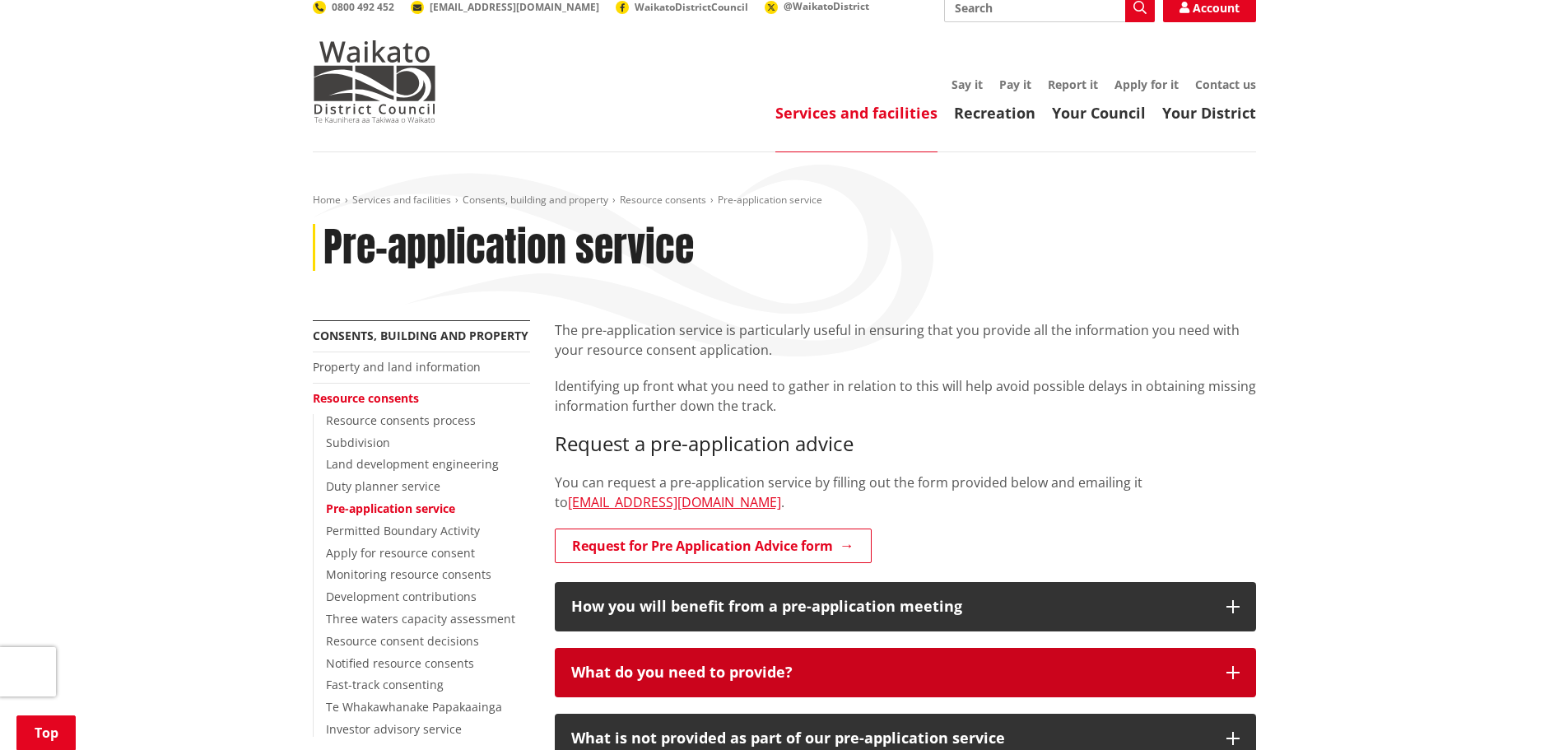
scroll to position [329, 0]
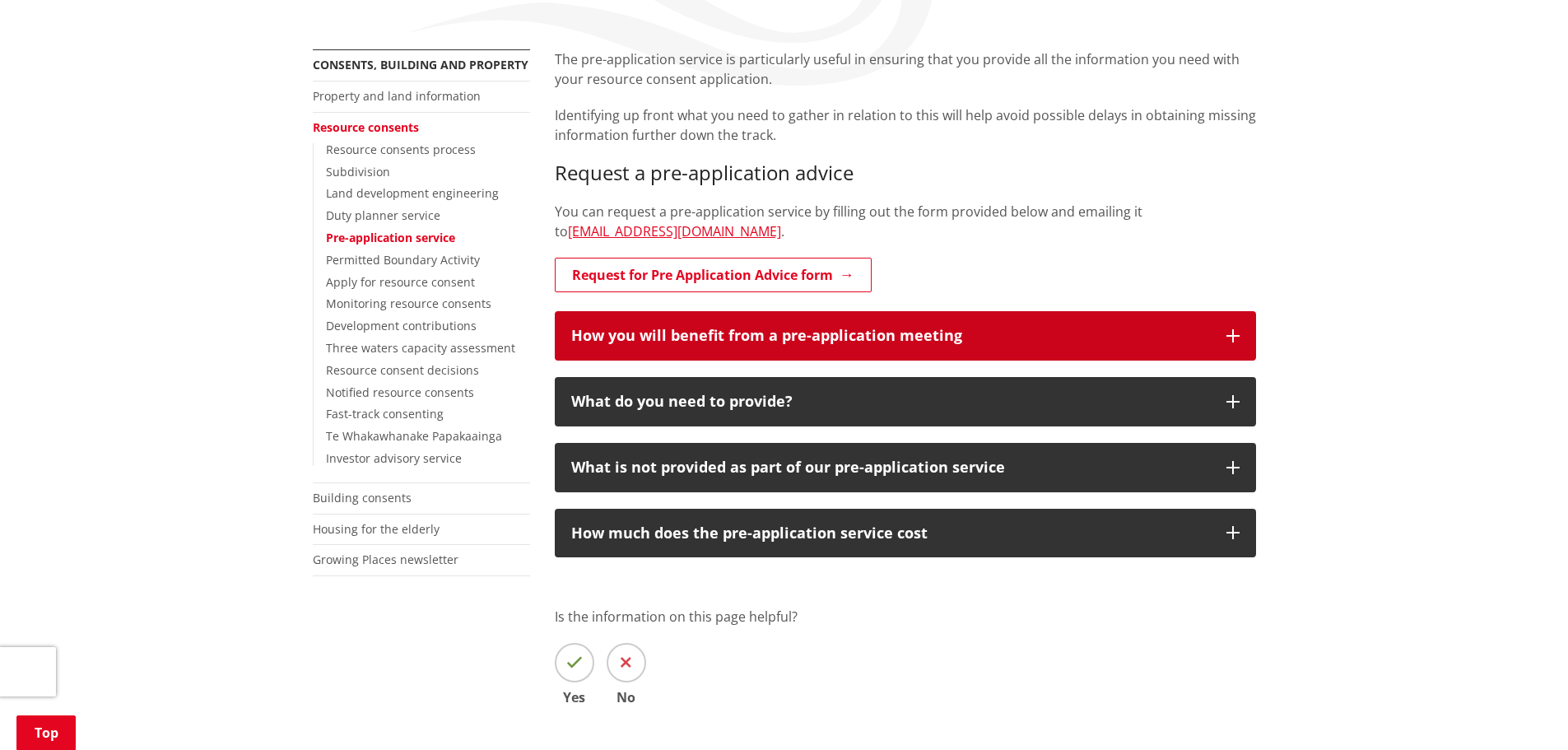
click at [1056, 341] on h3 "How you will benefit from a pre-application meeting" at bounding box center [890, 336] width 639 height 17
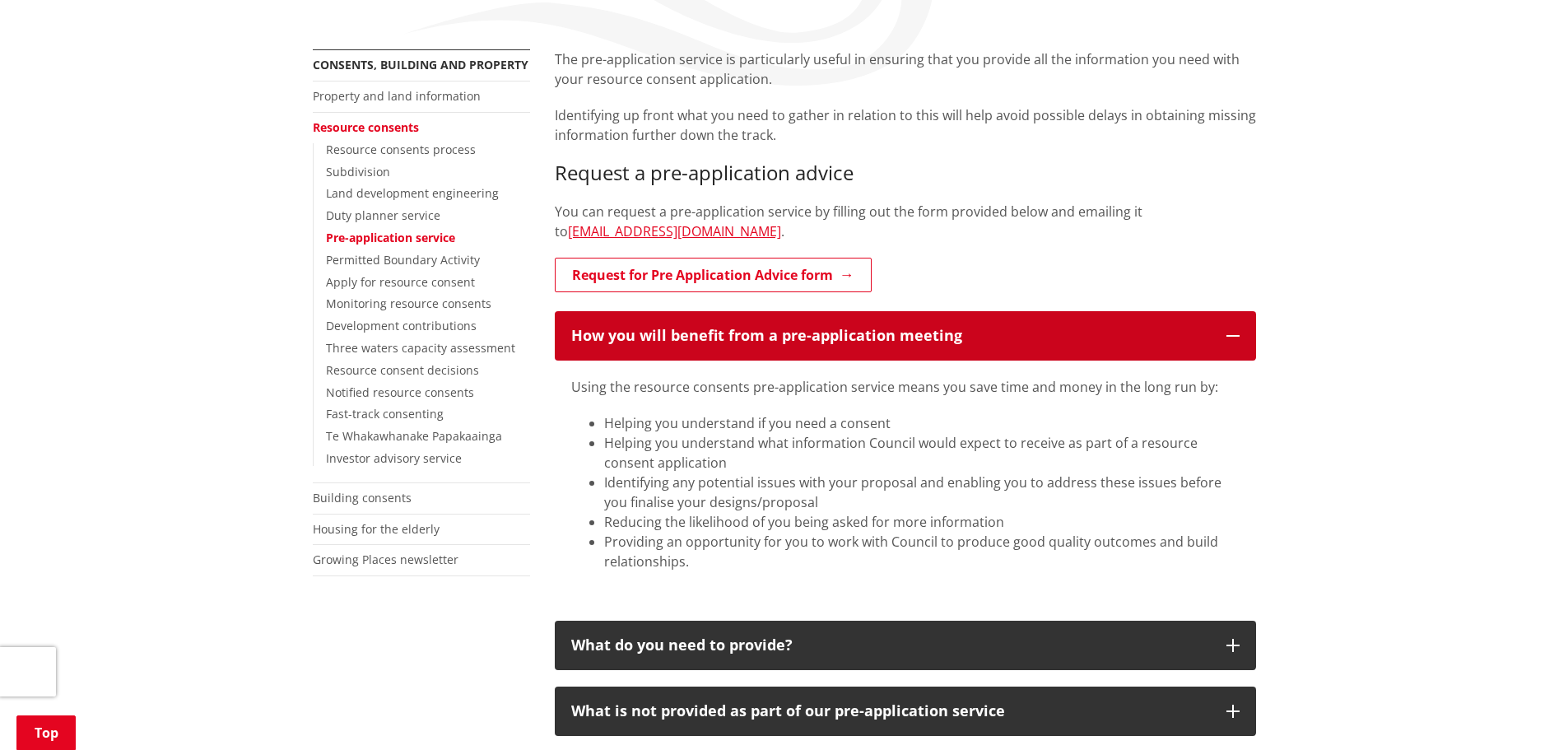
click at [1059, 339] on h3 "How you will benefit from a pre-application meeting" at bounding box center [890, 336] width 639 height 17
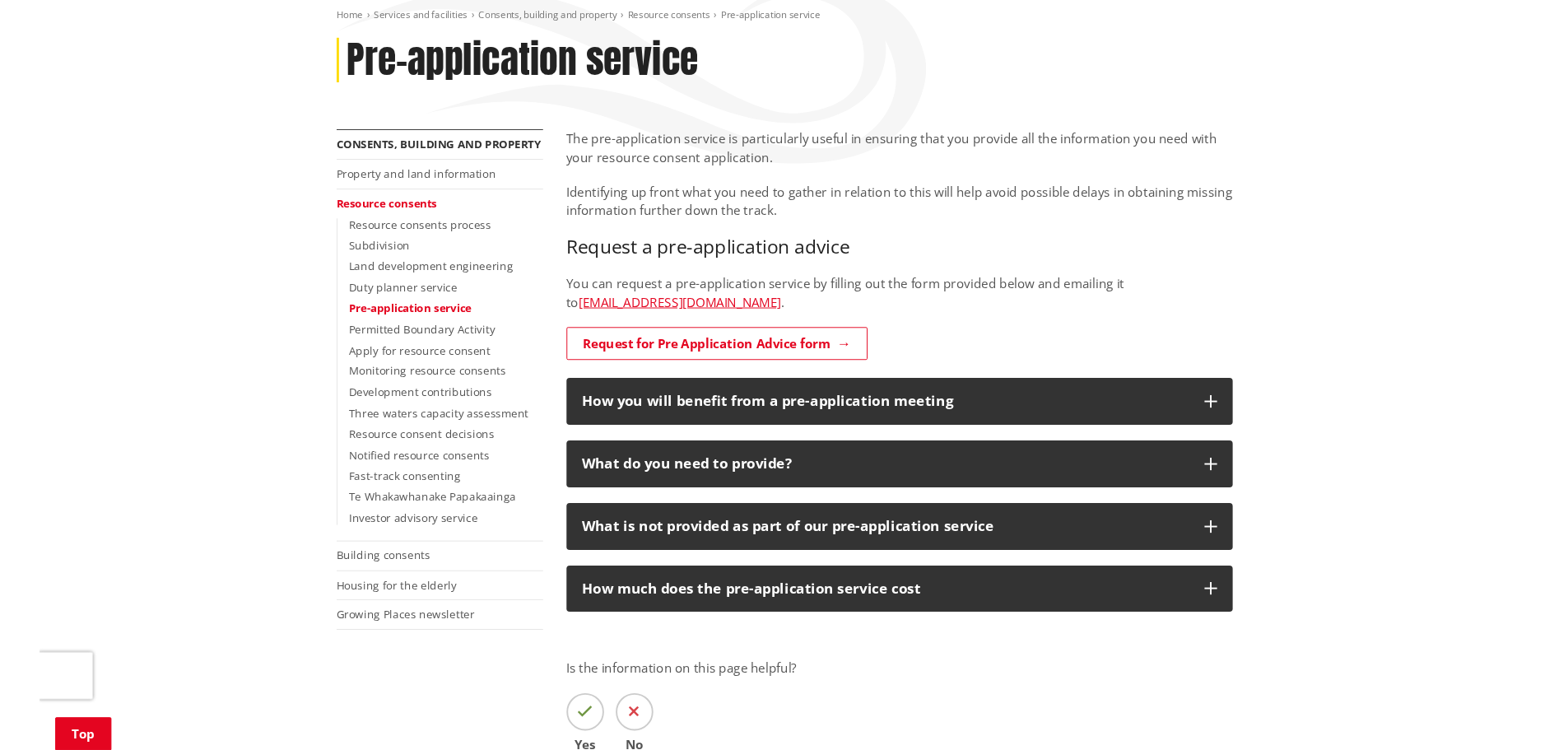
scroll to position [247, 0]
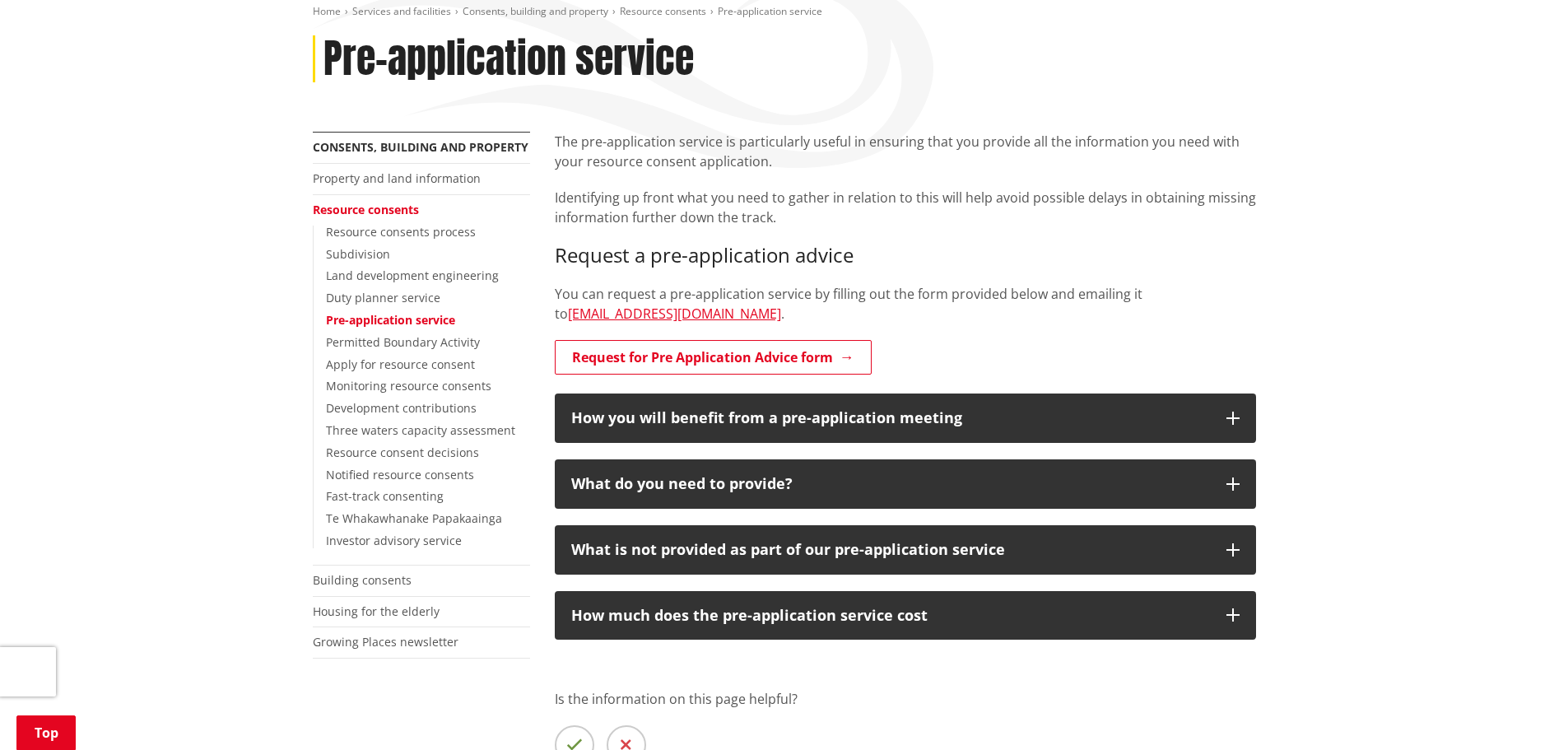
click at [460, 698] on div "More from this section Consents, building and property Property and land inform…" at bounding box center [421, 416] width 242 height 568
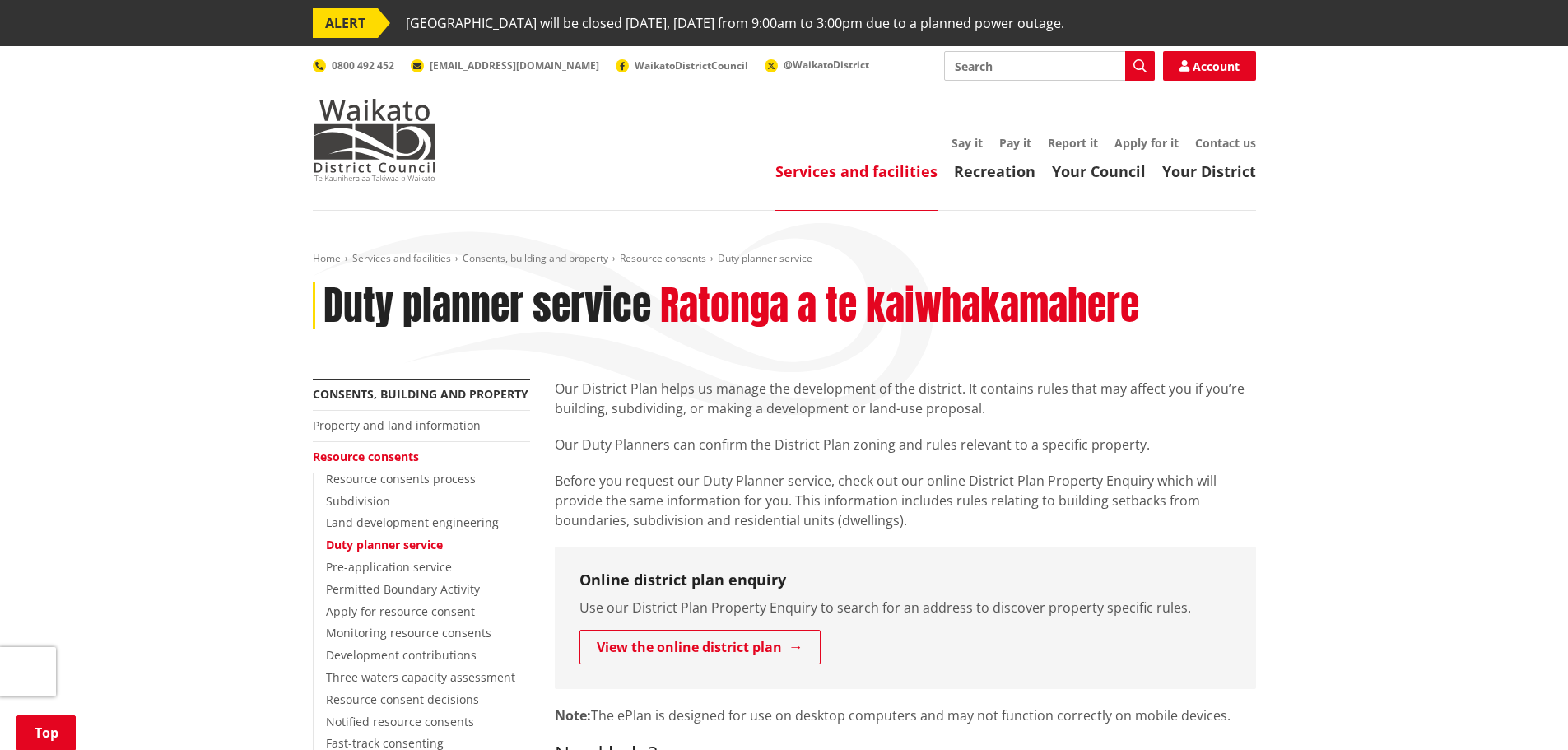
scroll to position [824, 0]
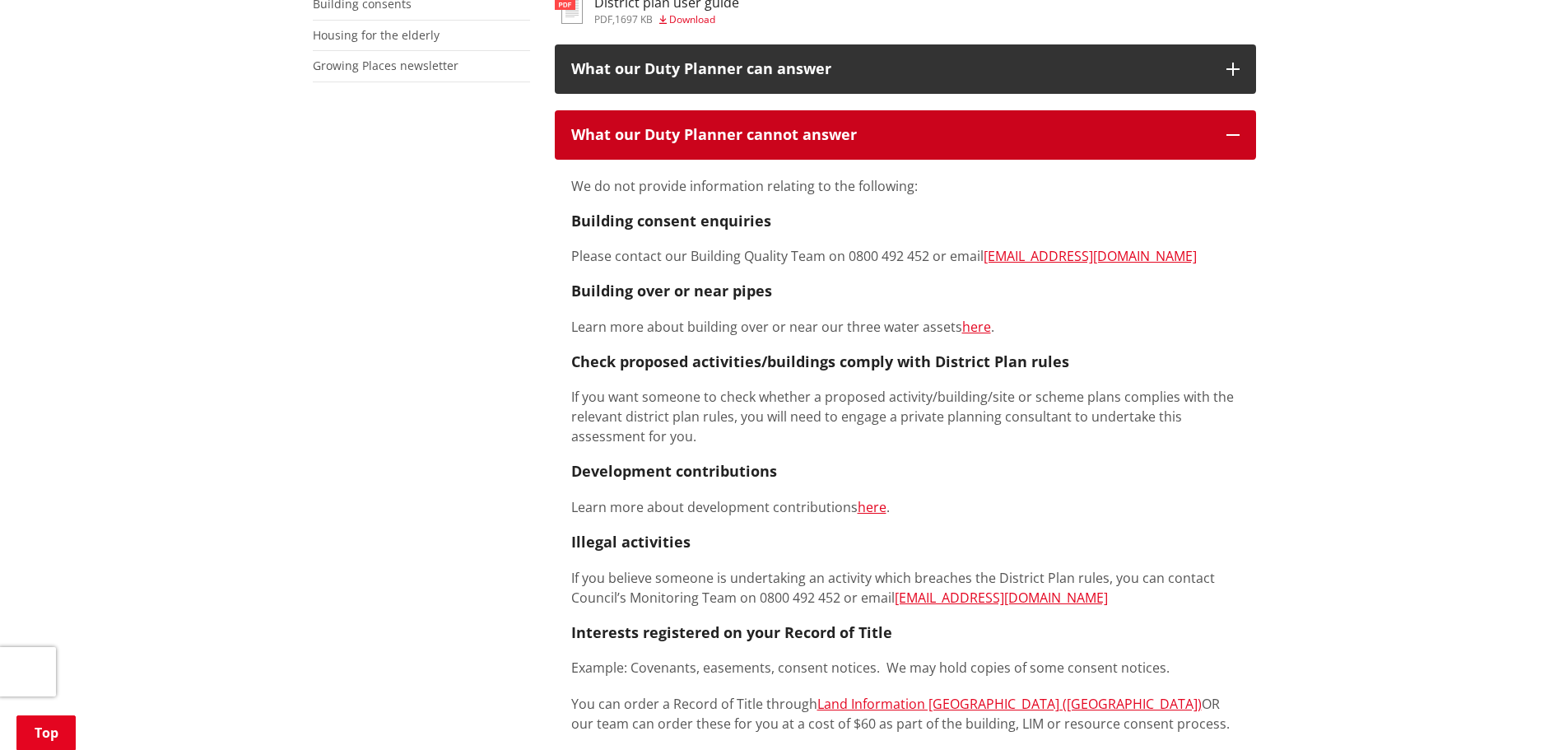
click at [980, 125] on button "What our Duty Planner cannot answer" at bounding box center [906, 136] width 702 height 50
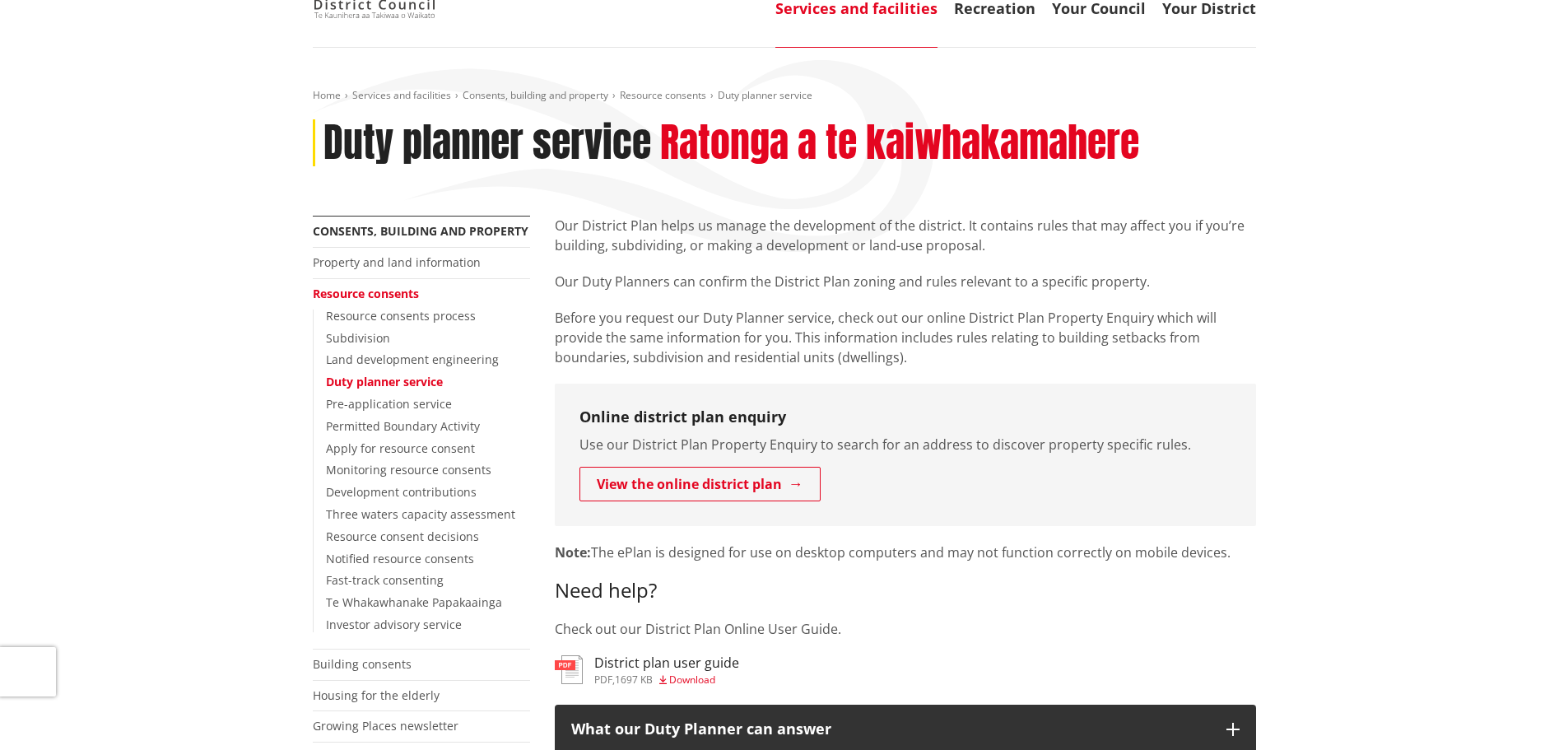
scroll to position [0, 0]
